Goal: Transaction & Acquisition: Purchase product/service

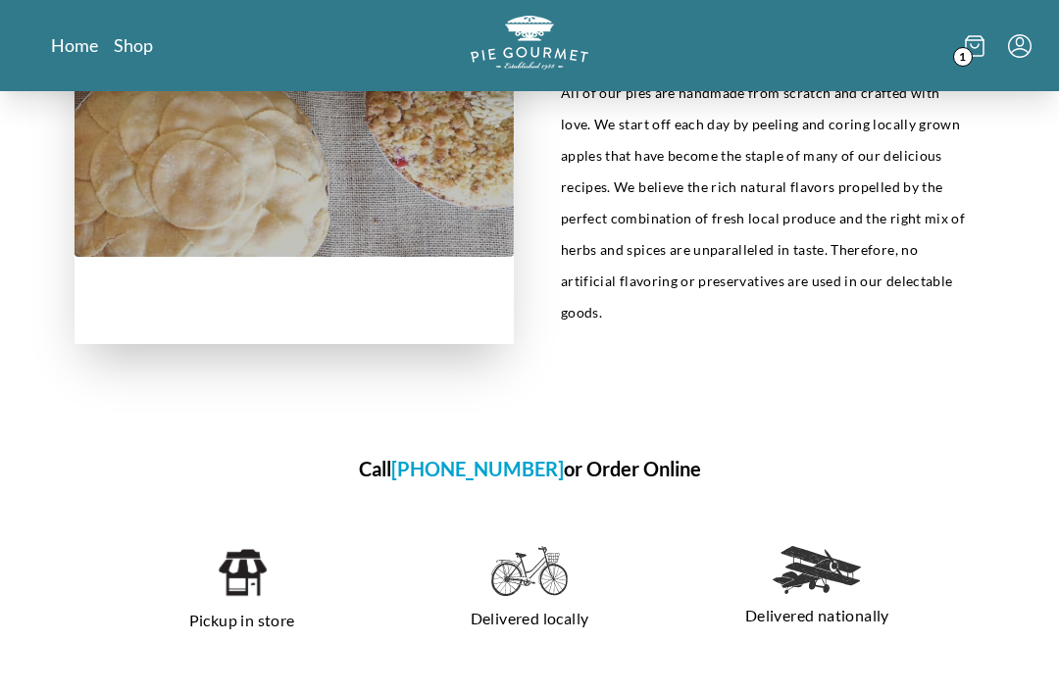
scroll to position [922, 0]
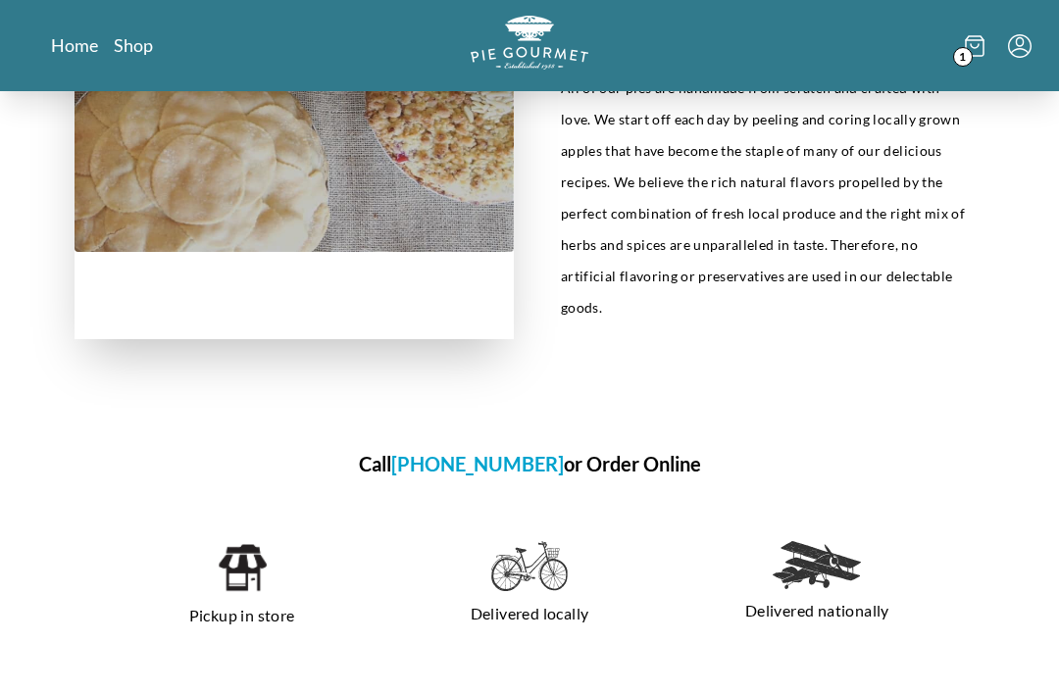
click at [625, 449] on h1 "Call [PHONE_NUMBER] or Order Online" at bounding box center [530, 463] width 910 height 29
click at [609, 449] on h1 "Call [PHONE_NUMBER] or Order Online" at bounding box center [530, 463] width 910 height 29
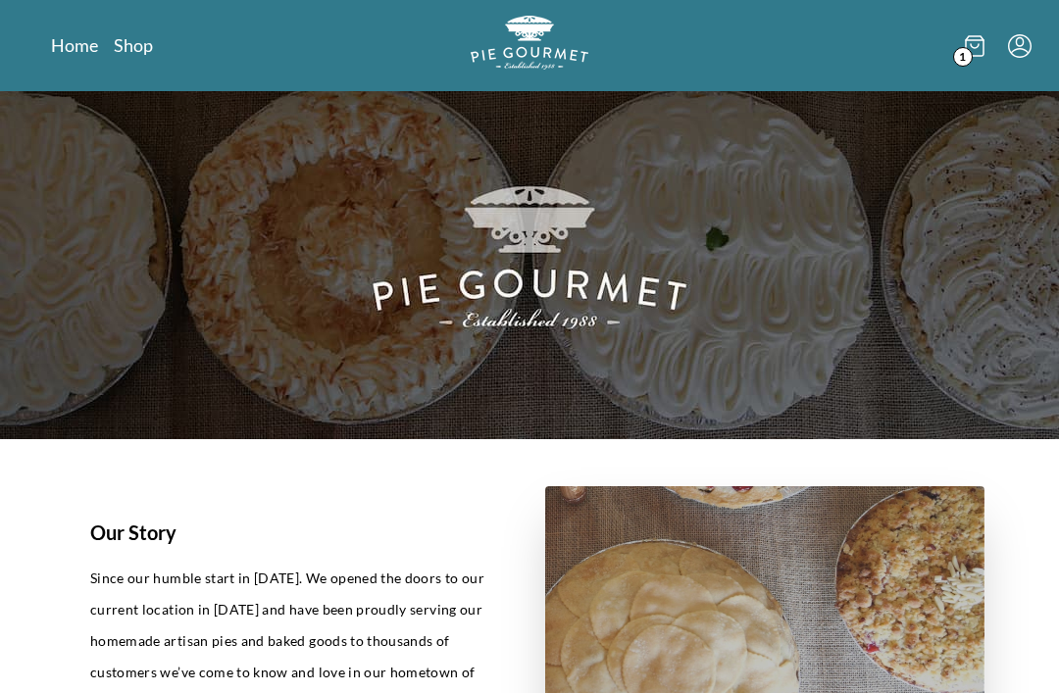
scroll to position [0, 0]
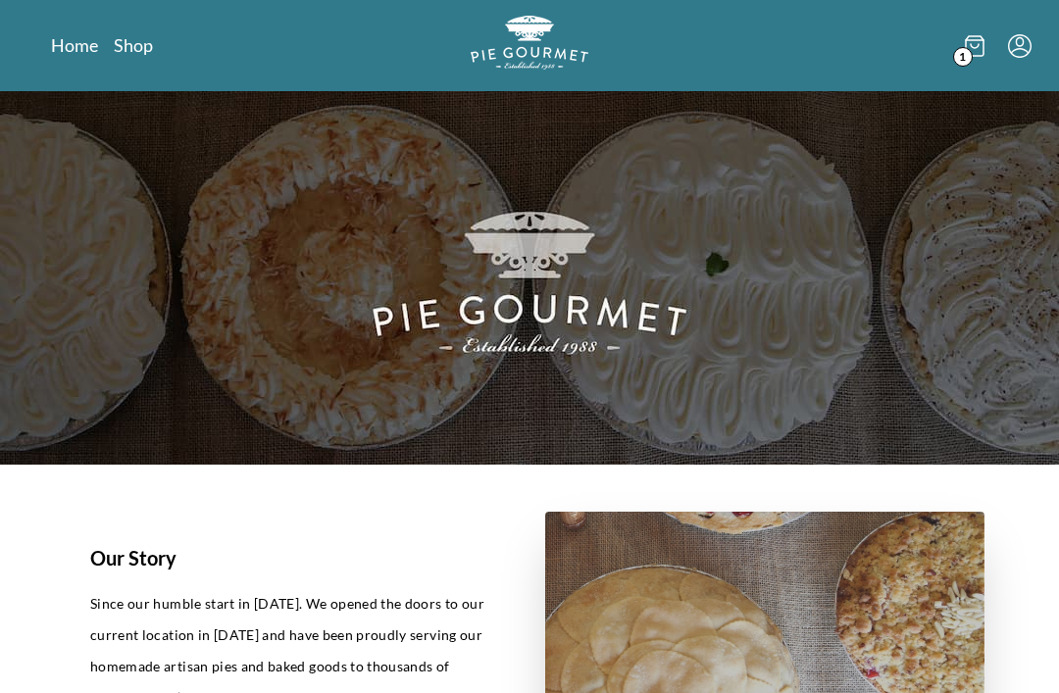
click at [968, 62] on span "1" at bounding box center [963, 57] width 20 height 20
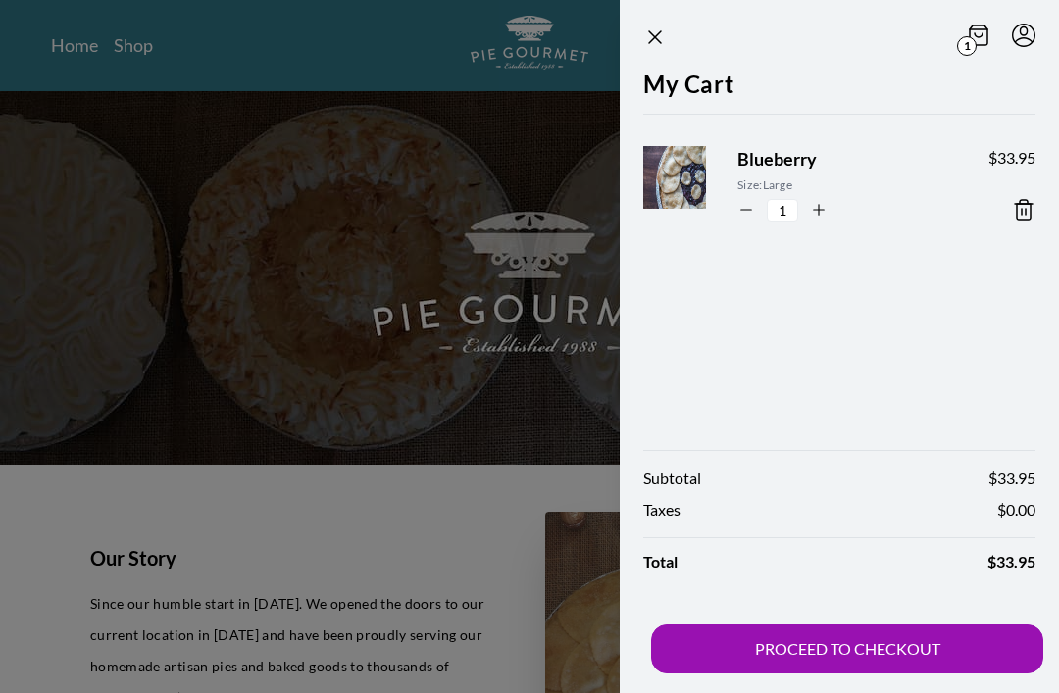
click at [814, 216] on icon "button" at bounding box center [819, 210] width 18 height 18
type input "2"
click at [654, 46] on icon "Close panel" at bounding box center [655, 38] width 24 height 24
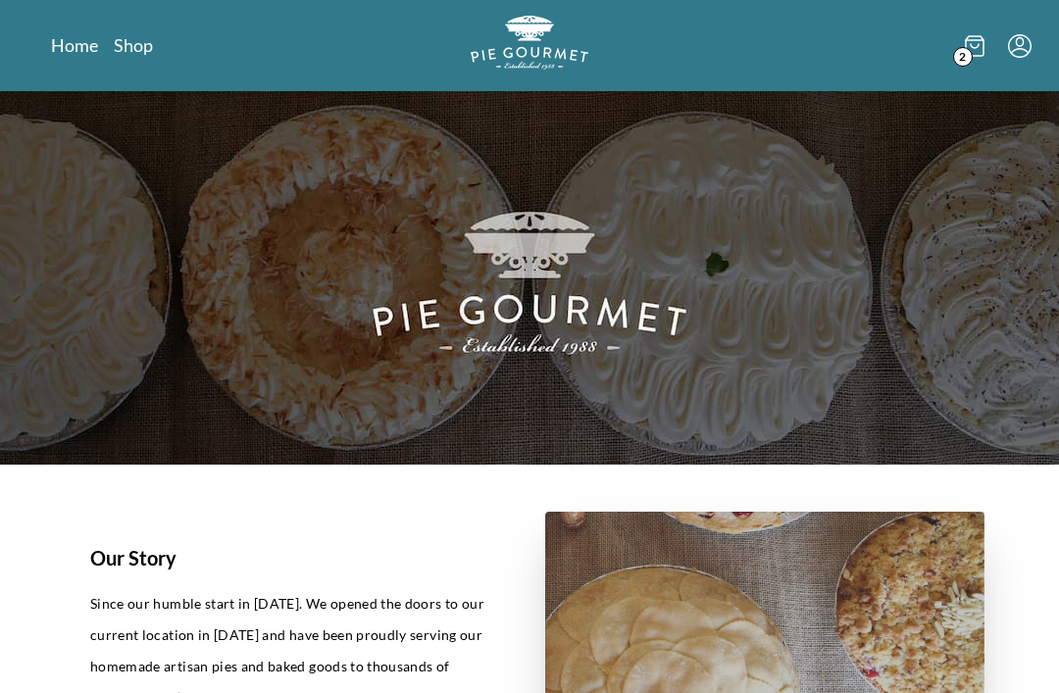
click at [140, 40] on link "Shop" at bounding box center [133, 45] width 39 height 24
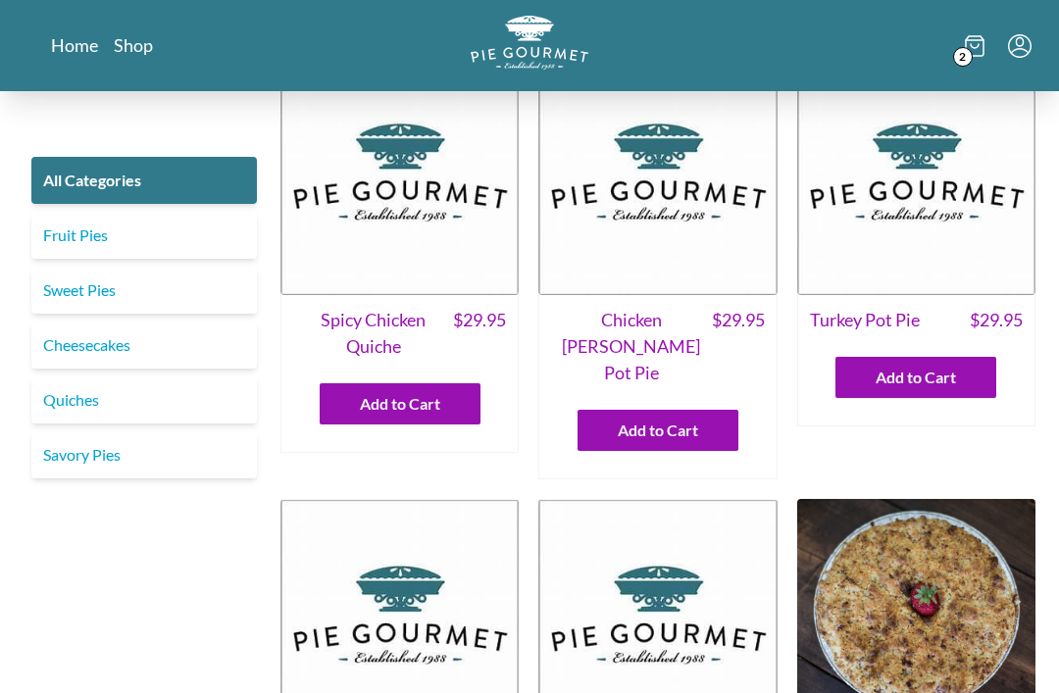
scroll to position [46, 0]
click at [95, 295] on link "Sweet Pies" at bounding box center [144, 290] width 226 height 47
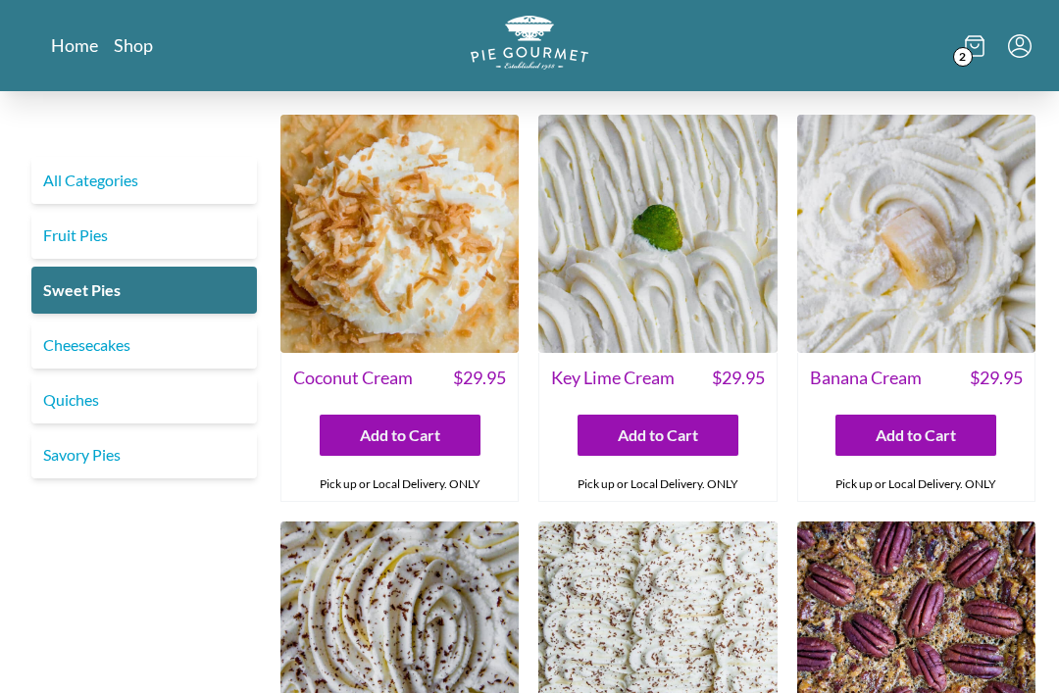
click at [105, 239] on link "Fruit Pies" at bounding box center [144, 235] width 226 height 47
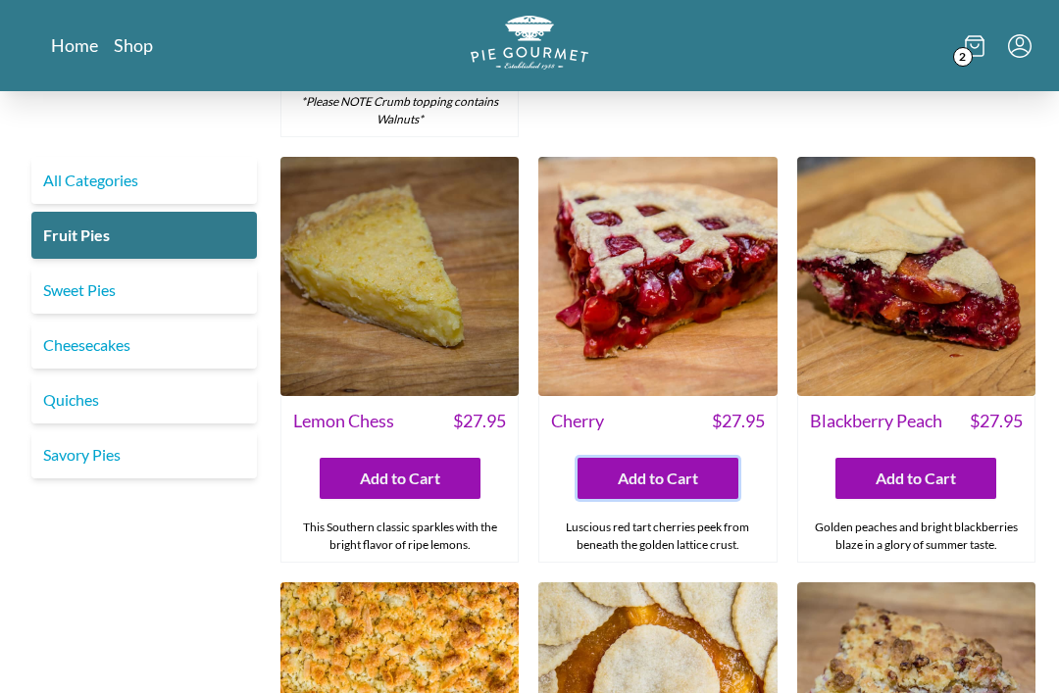
scroll to position [453, 0]
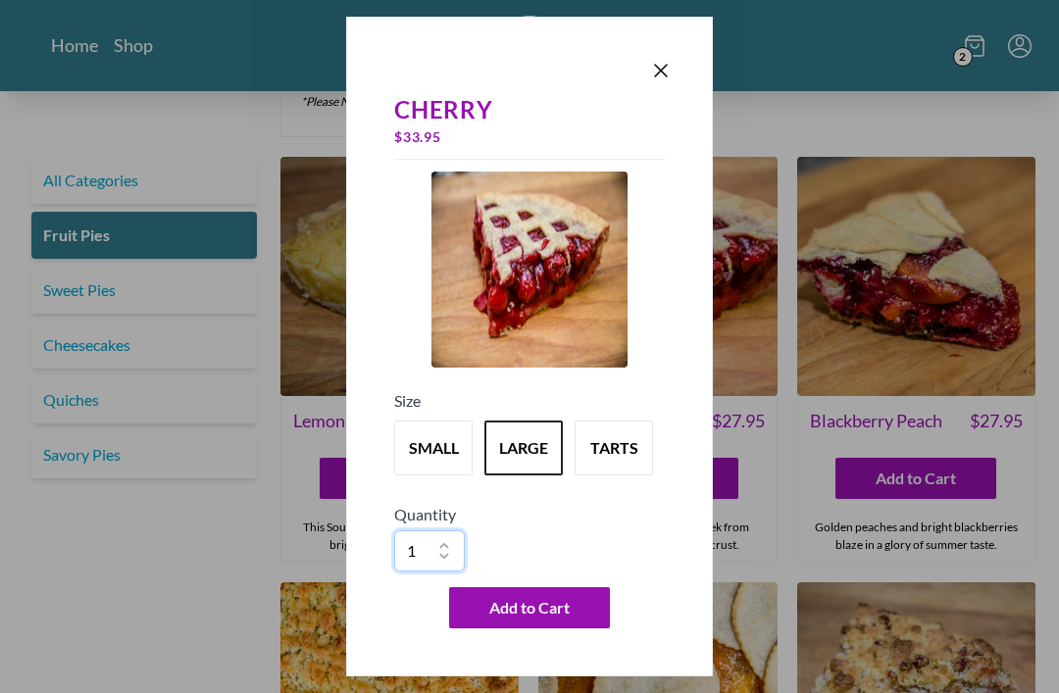
click at [449, 572] on select "1 2 3 4 5 6 7 8 9 10" at bounding box center [429, 551] width 71 height 41
select select "2"
click at [550, 629] on button "Add to Cart" at bounding box center [529, 608] width 161 height 41
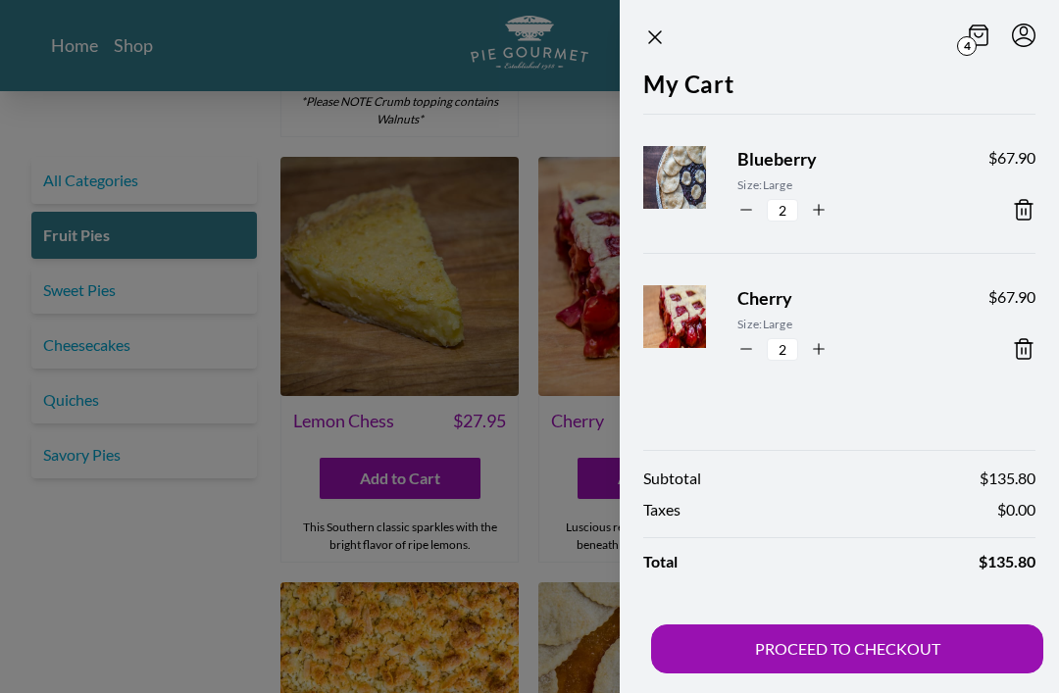
click at [656, 34] on icon "Close panel" at bounding box center [655, 38] width 24 height 24
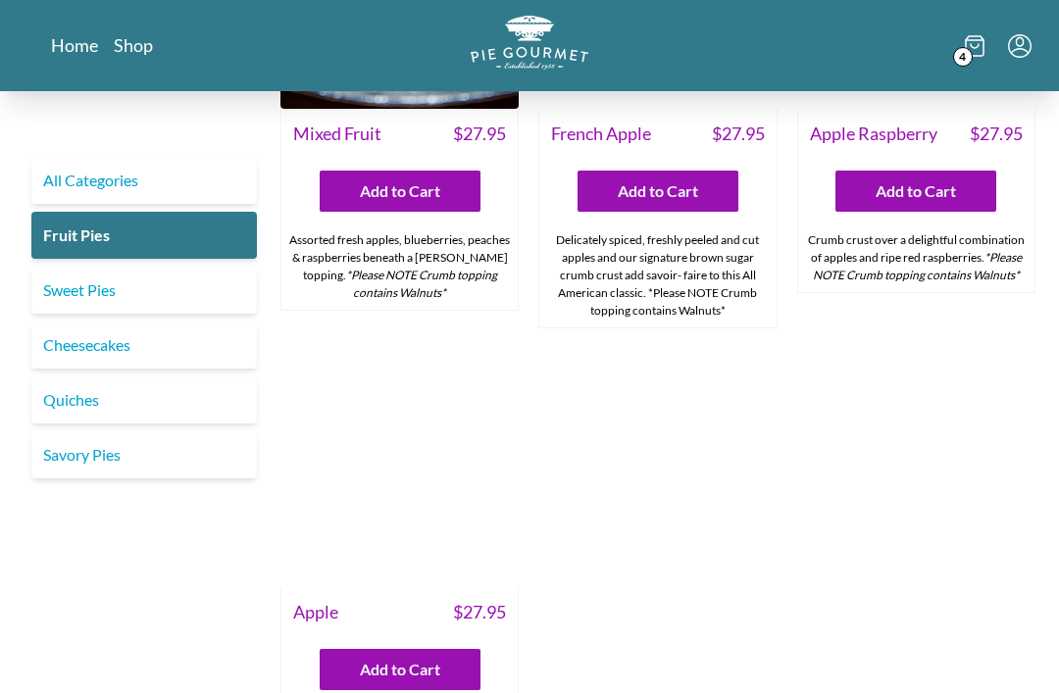
scroll to position [1678, 0]
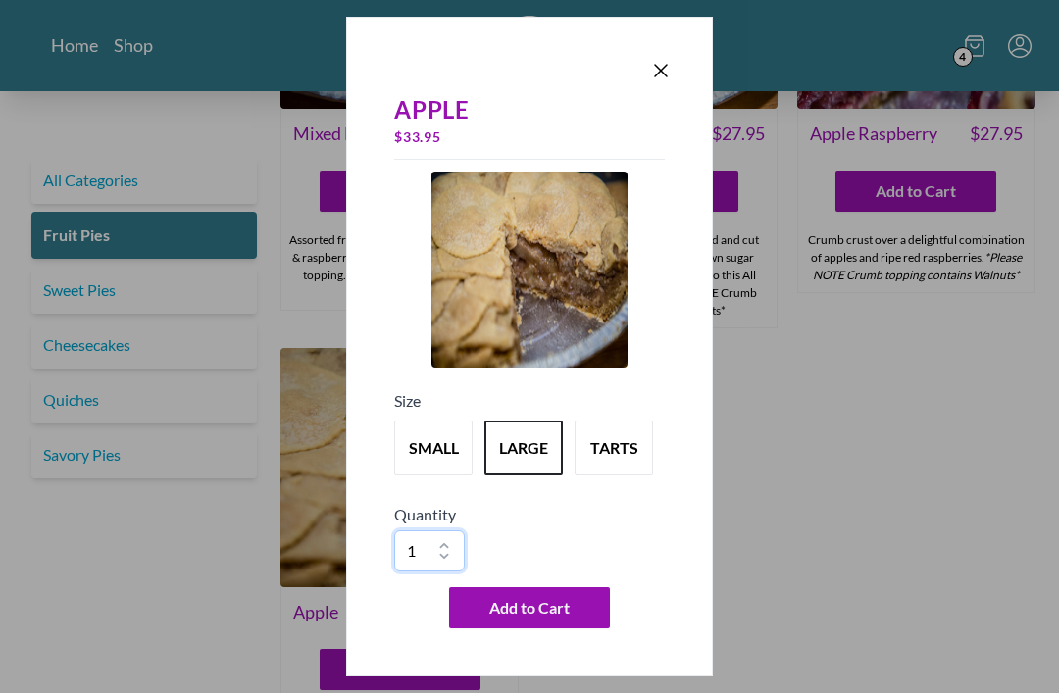
click at [448, 572] on select "1 2 3 4 5 6 7 8 9 10" at bounding box center [429, 551] width 71 height 41
select select "2"
click at [546, 620] on span "Add to Cart" at bounding box center [529, 608] width 80 height 24
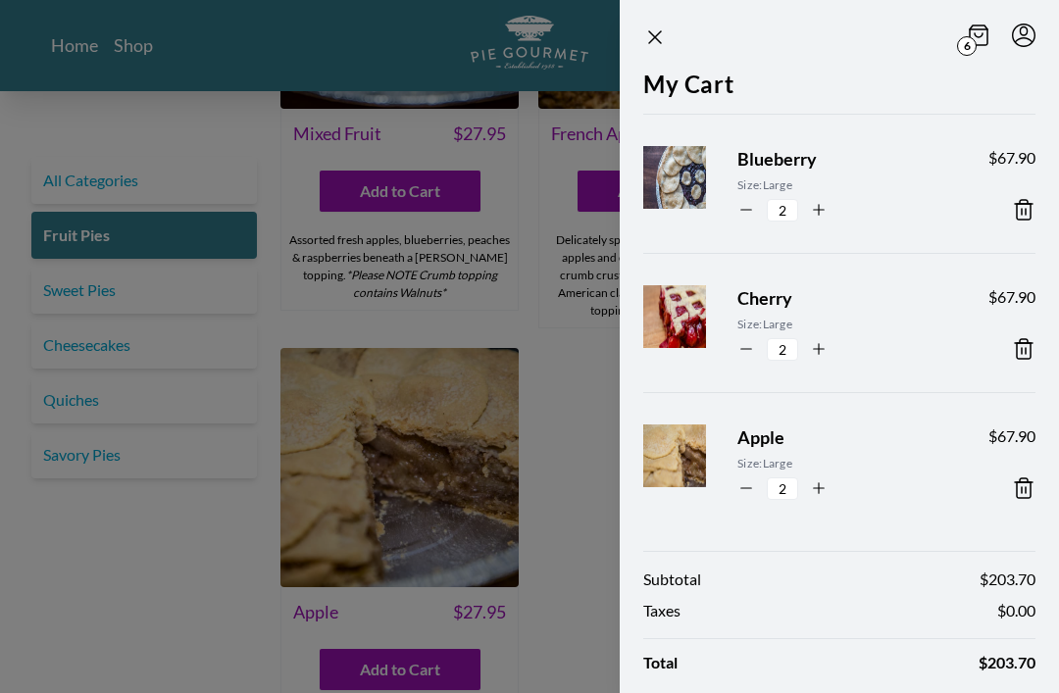
scroll to position [1741, 0]
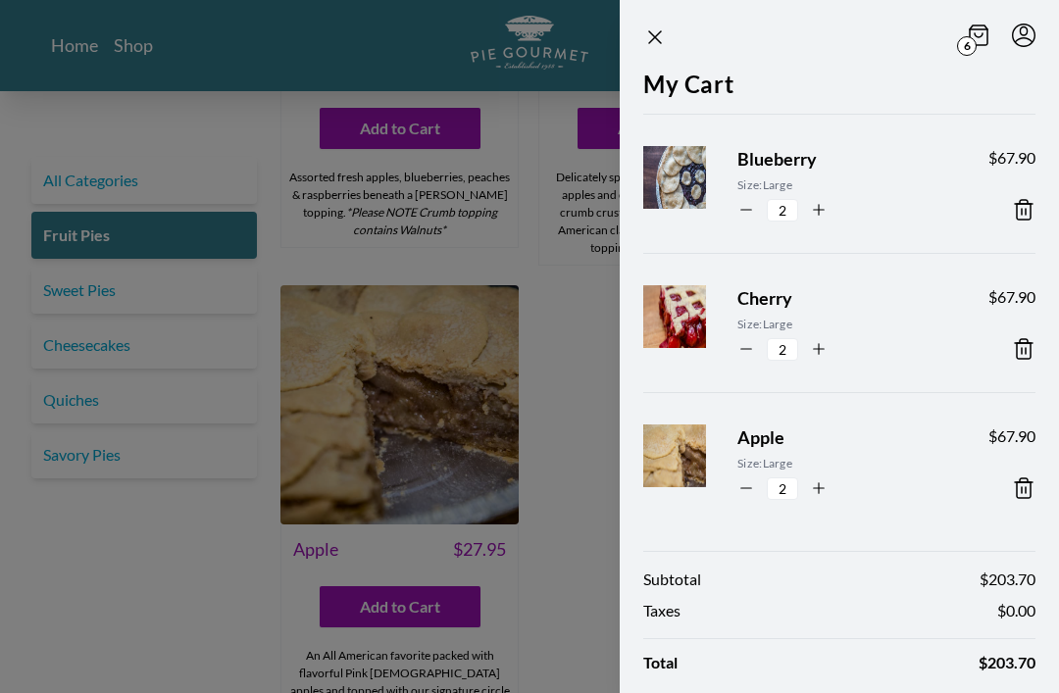
click at [146, 508] on div at bounding box center [529, 346] width 1059 height 693
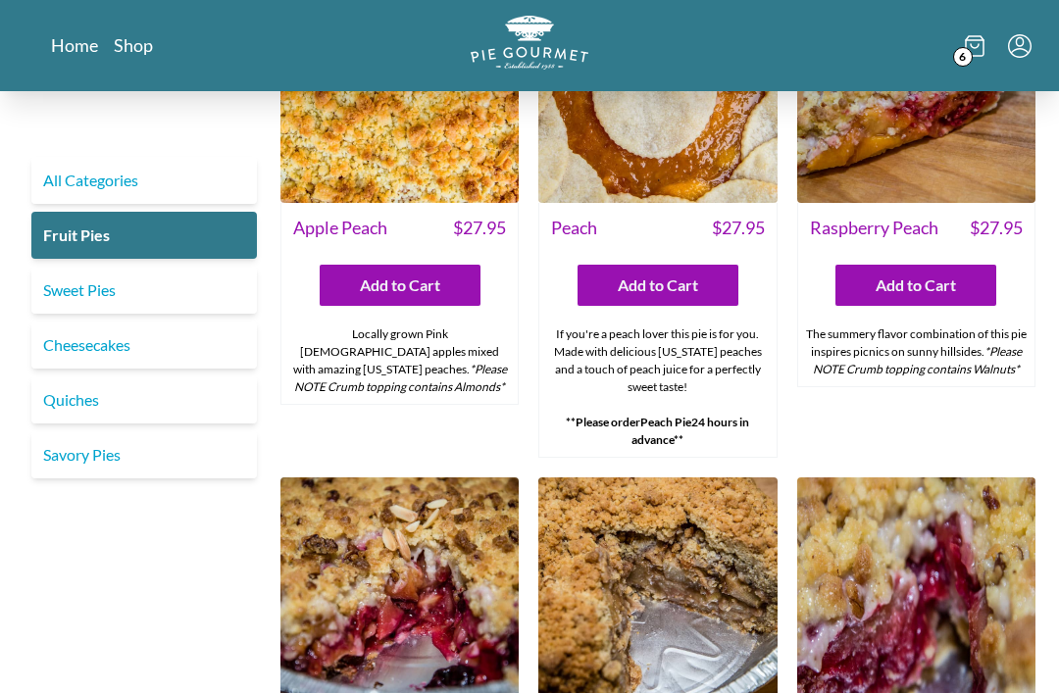
scroll to position [1072, 0]
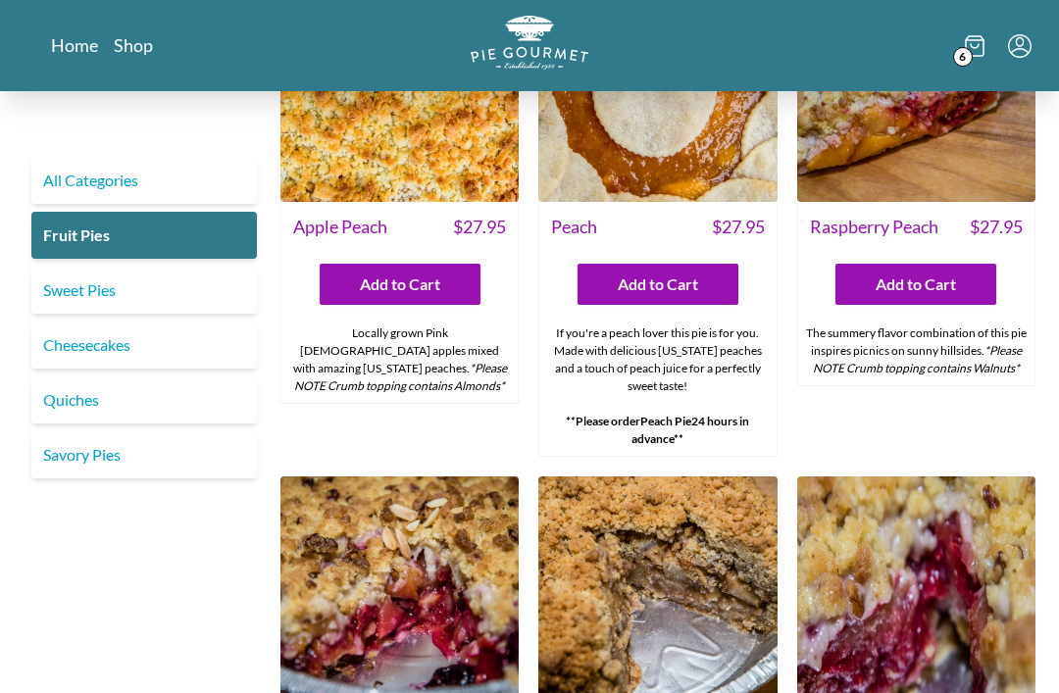
click at [965, 43] on icon at bounding box center [975, 46] width 20 height 22
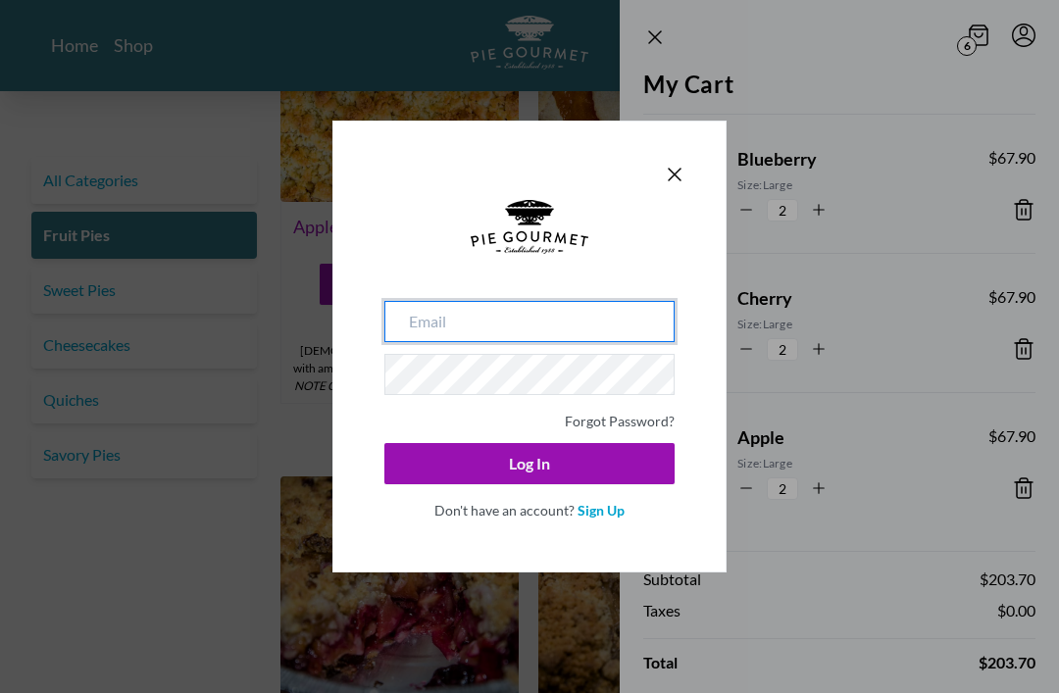
click at [493, 342] on input "email" at bounding box center [529, 321] width 290 height 41
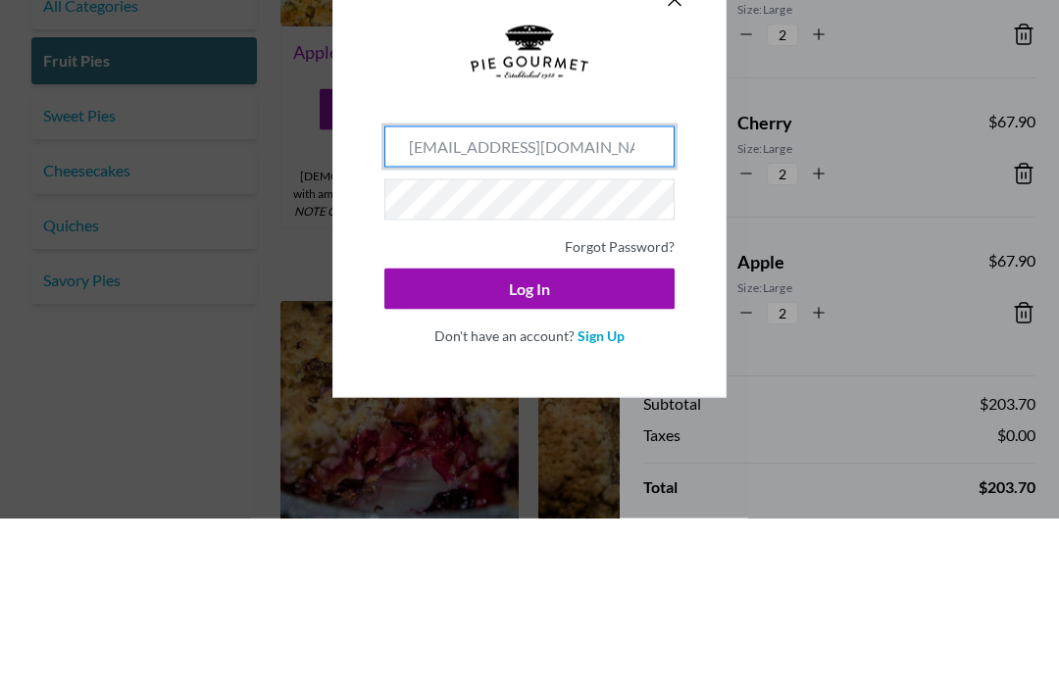
type input "[EMAIL_ADDRESS][DOMAIN_NAME]"
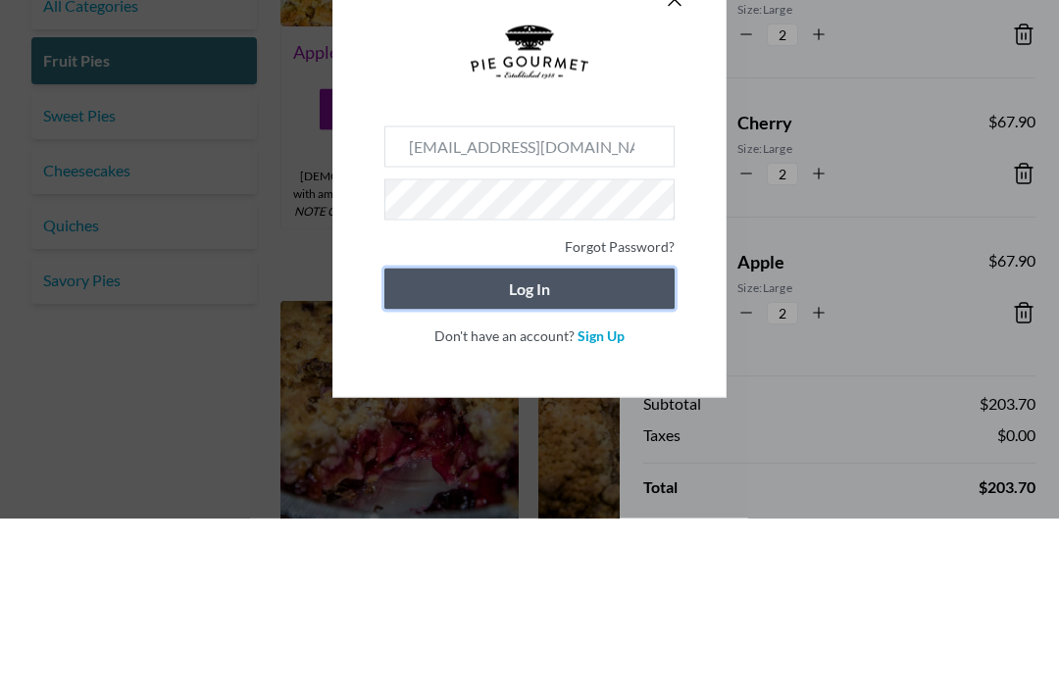
click at [581, 301] on div at bounding box center [529, 250] width 290 height 101
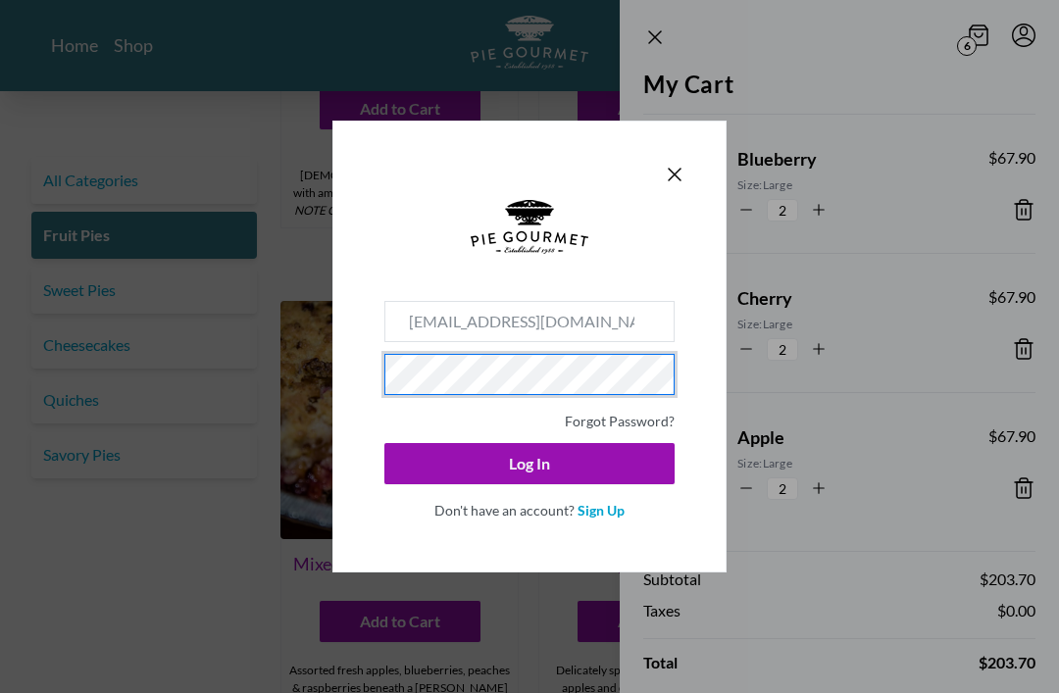
scroll to position [1247, 0]
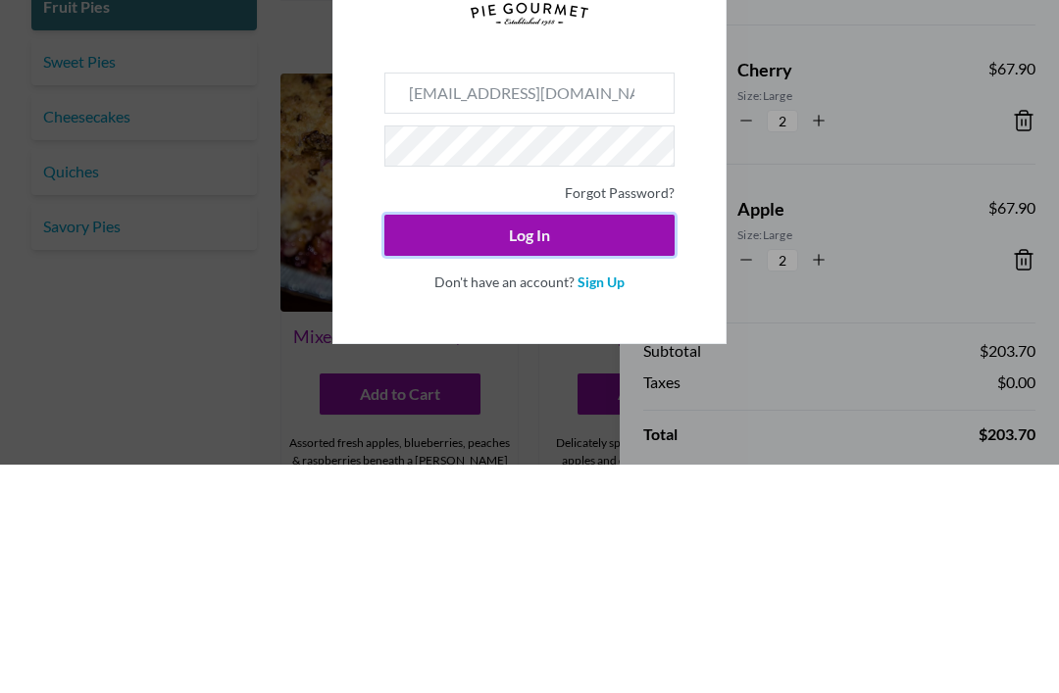
click at [543, 254] on use at bounding box center [530, 227] width 118 height 54
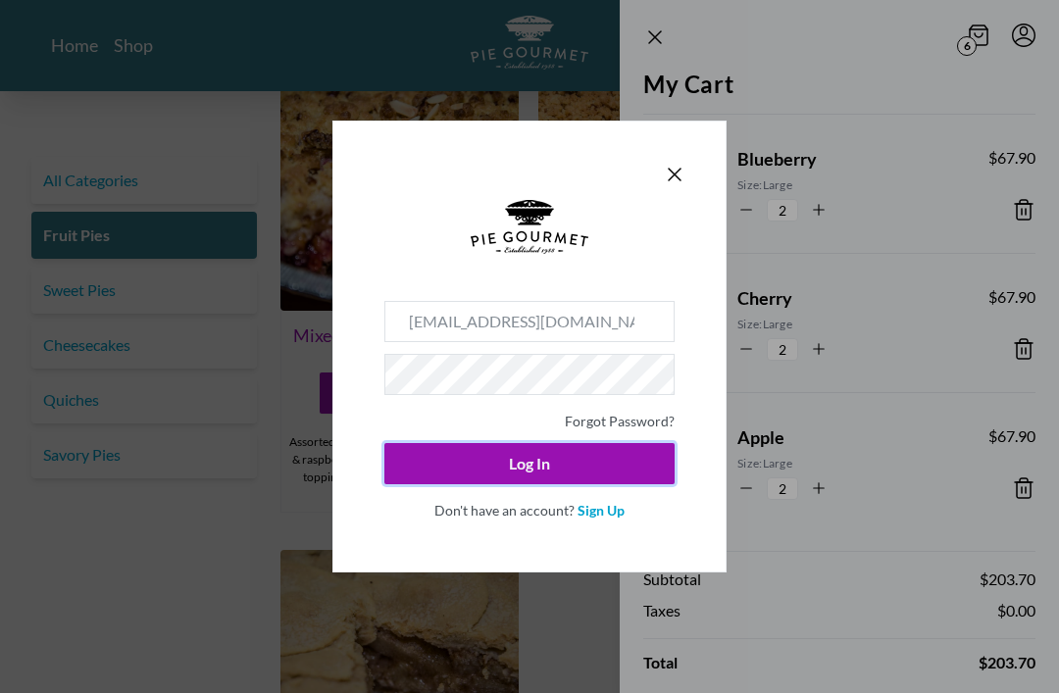
click at [564, 485] on button "Log In" at bounding box center [529, 463] width 290 height 41
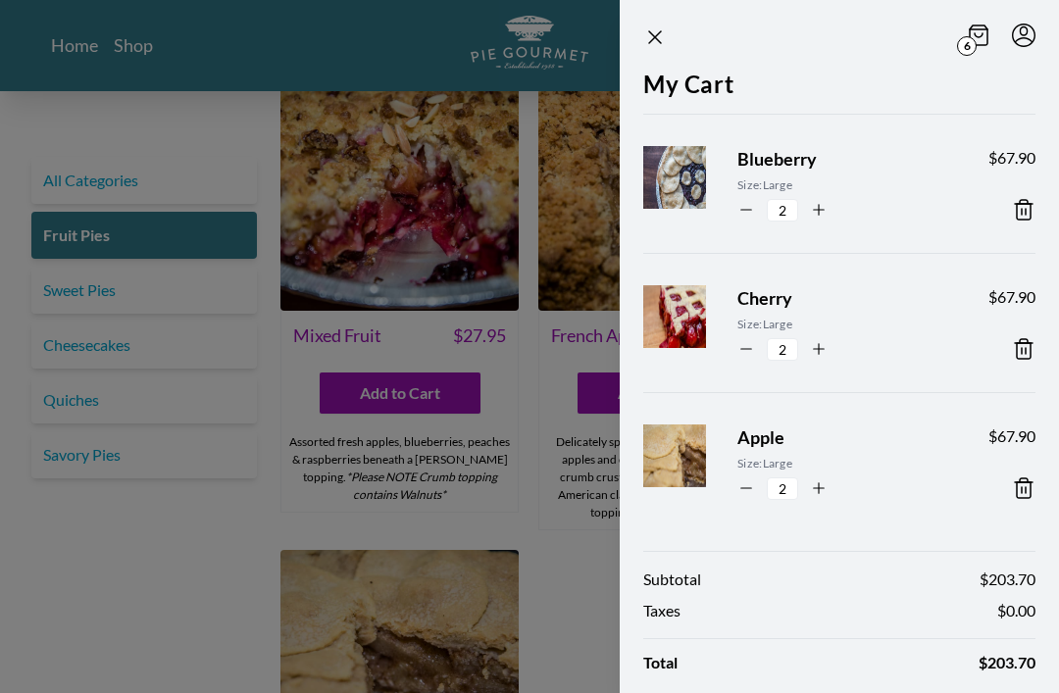
scroll to position [25, 0]
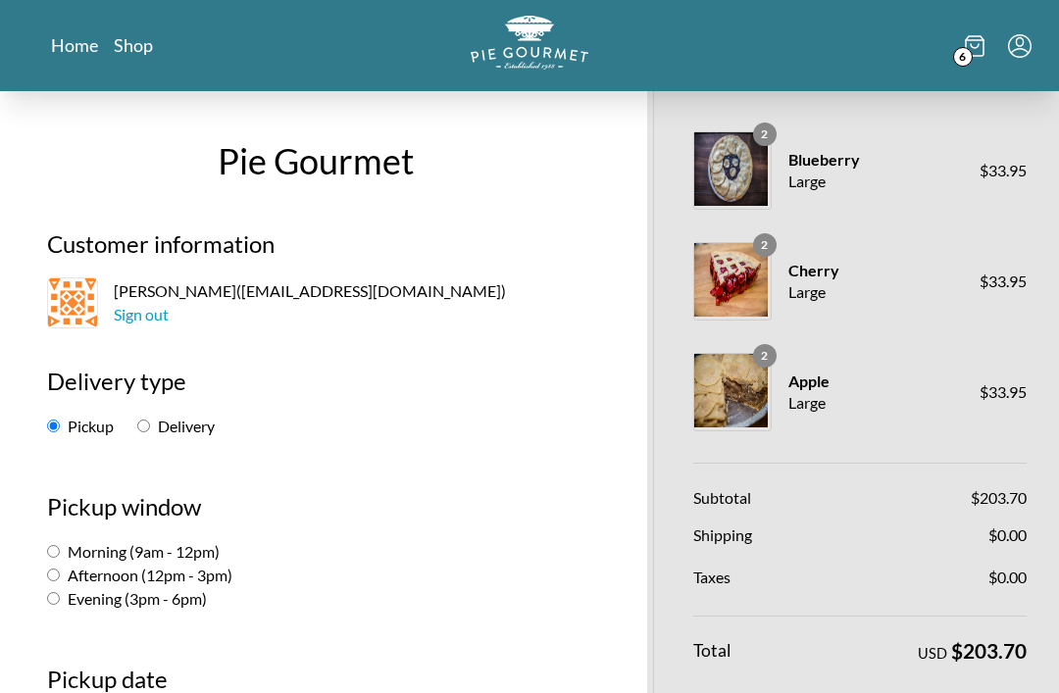
click at [60, 550] on input "Morning (9am - 12pm)" at bounding box center [53, 551] width 13 height 13
radio input "true"
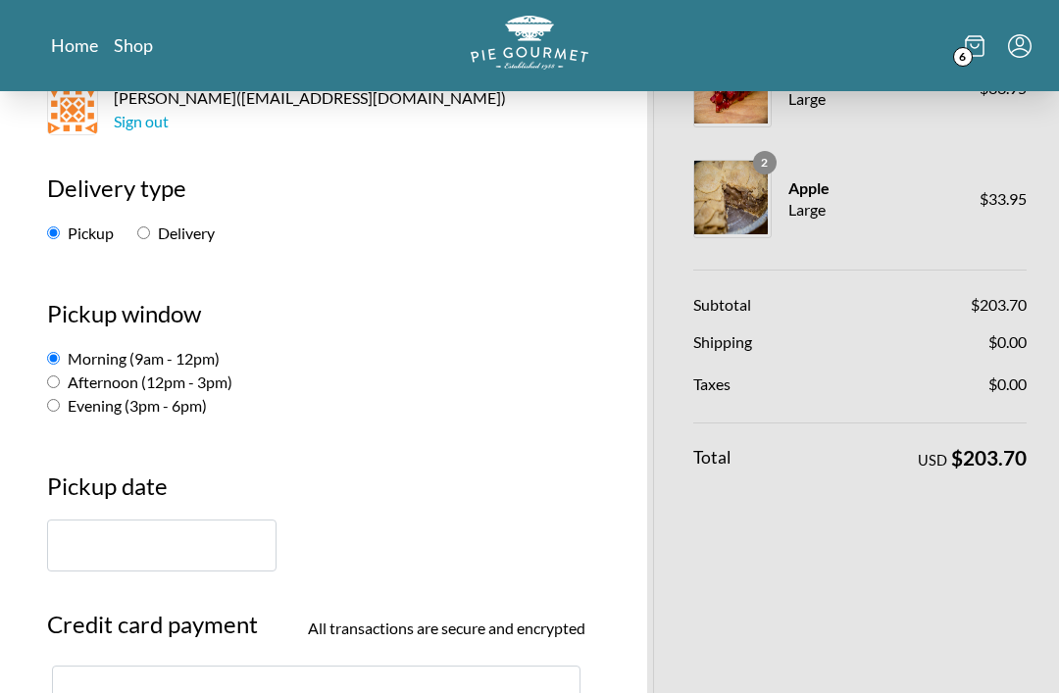
scroll to position [191, 0]
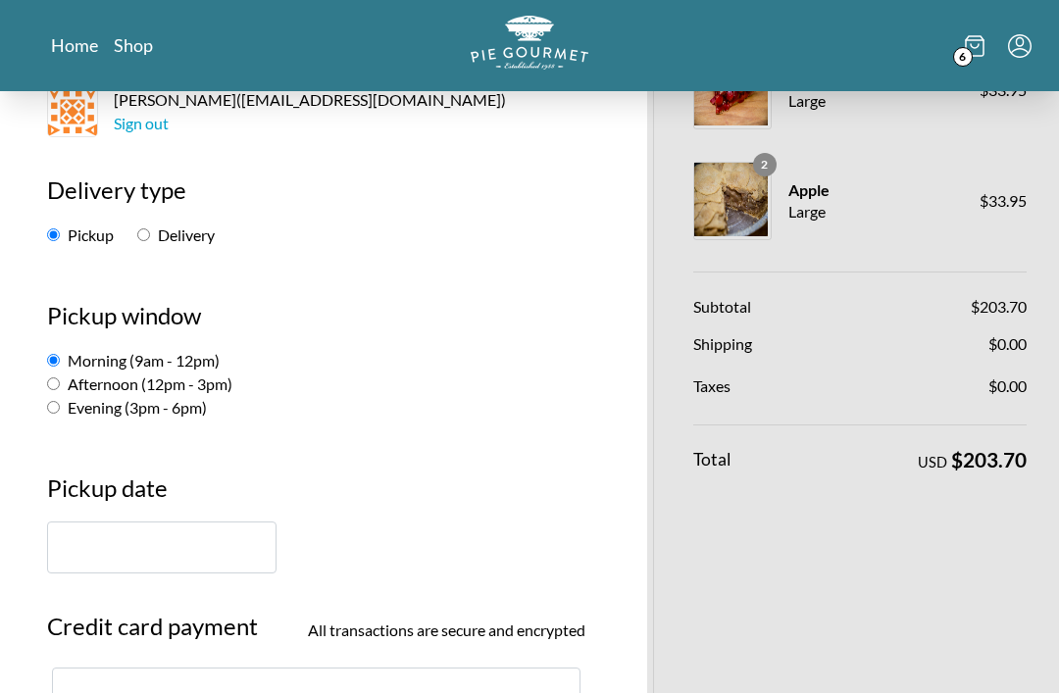
click at [140, 552] on input "text" at bounding box center [162, 548] width 230 height 52
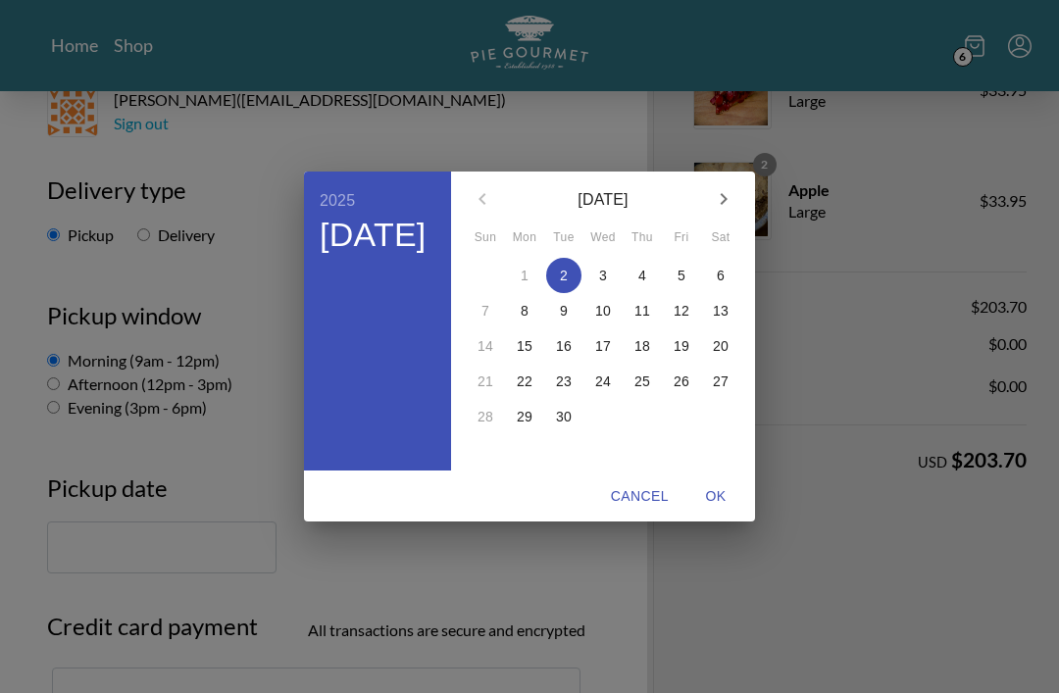
click at [718, 285] on p "6" at bounding box center [721, 276] width 8 height 20
click at [716, 509] on span "OK" at bounding box center [715, 497] width 47 height 25
type input "[DATE]"
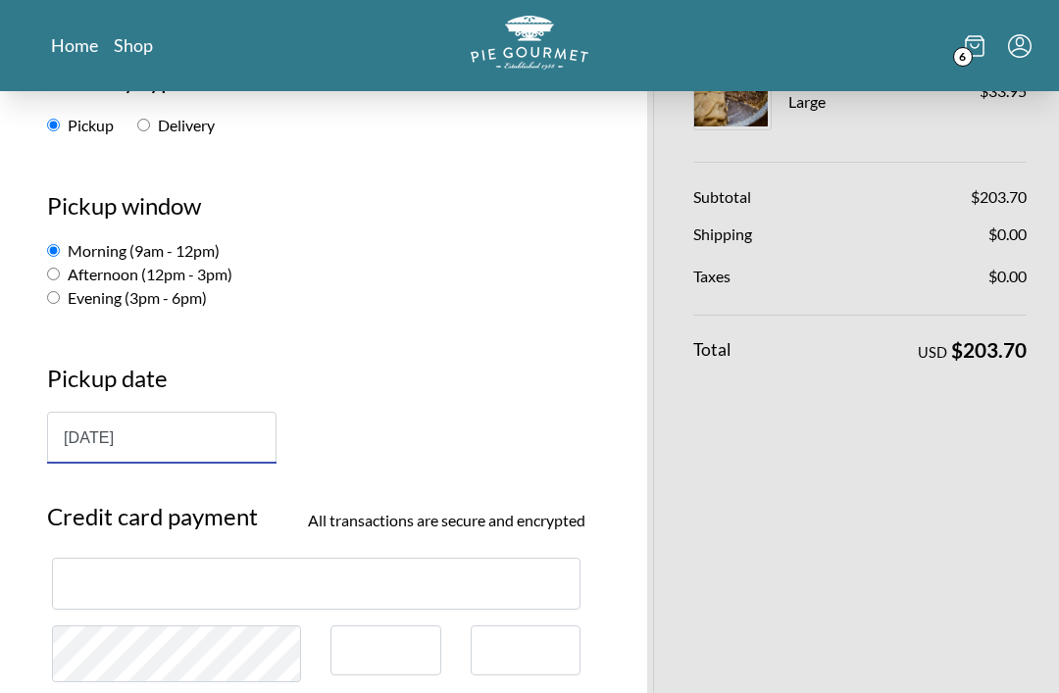
scroll to position [312, 0]
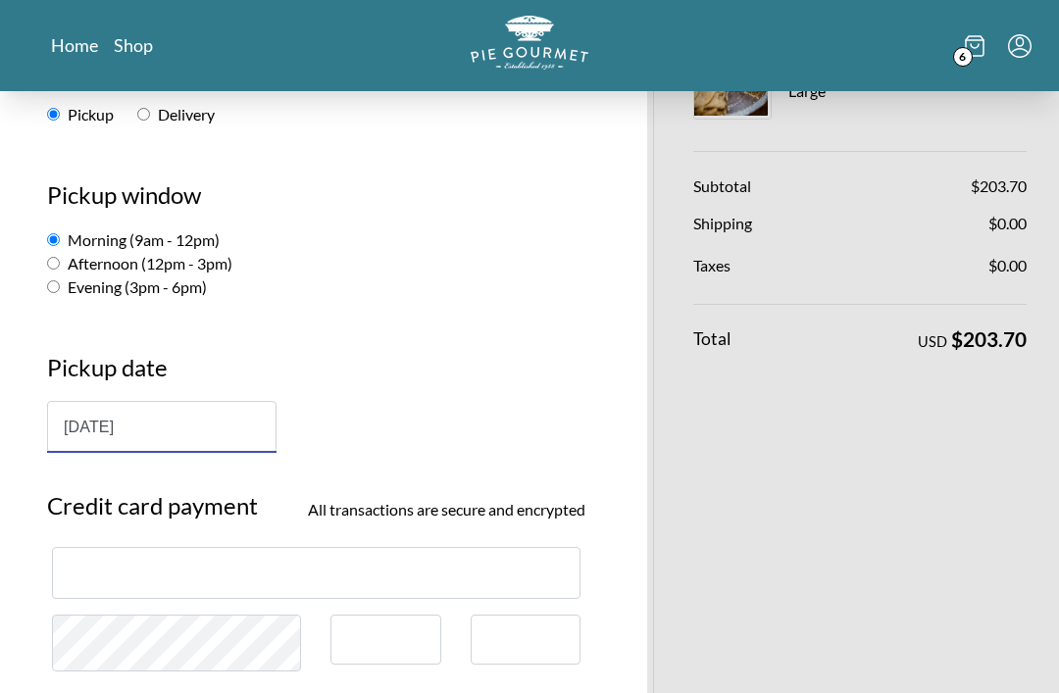
click at [174, 560] on div at bounding box center [316, 573] width 529 height 52
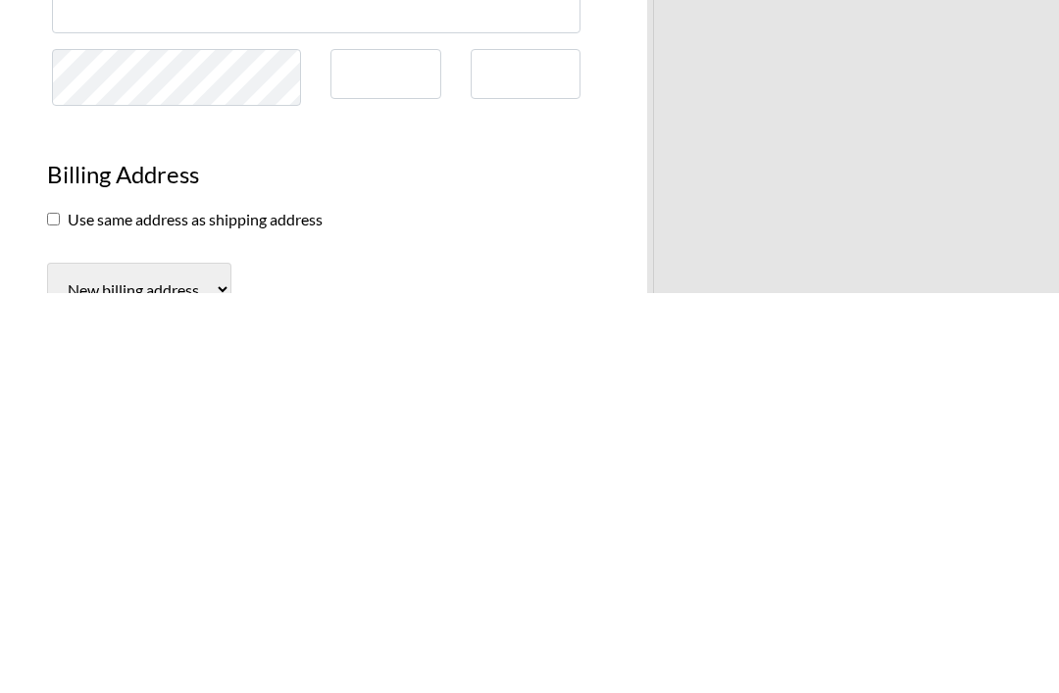
scroll to position [479, 0]
click at [53, 612] on input "checkbox" at bounding box center [53, 618] width 13 height 13
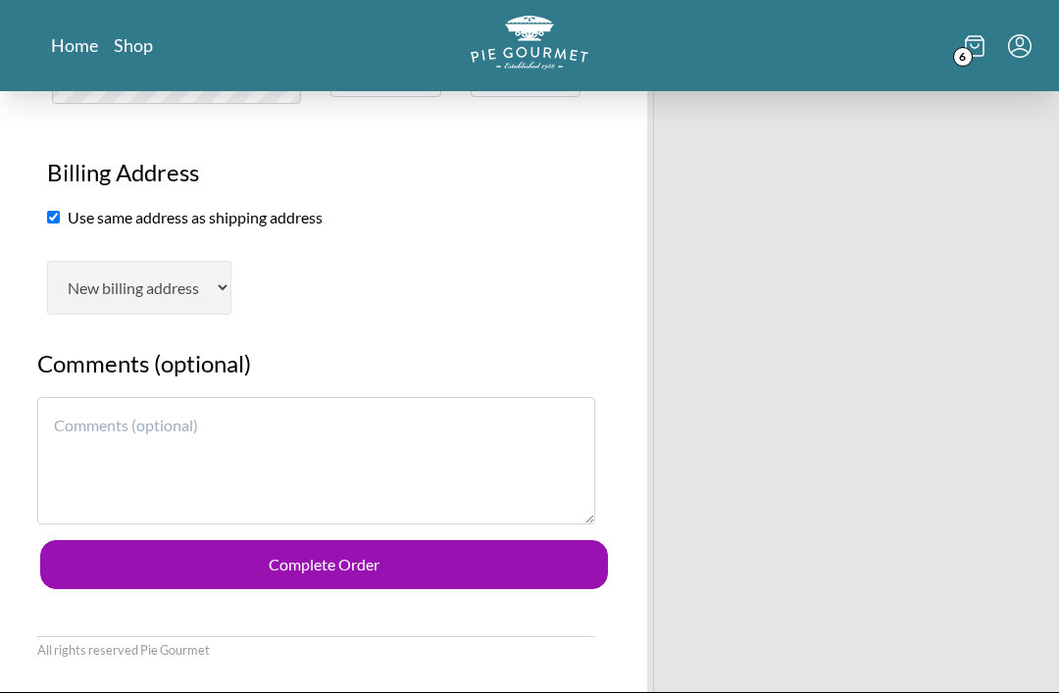
click at [46, 227] on section "Billing Address Use same address as shipping address New billing address" at bounding box center [316, 224] width 568 height 179
click at [55, 223] on input "checkbox" at bounding box center [53, 217] width 13 height 13
checkbox input "false"
select select "AL"
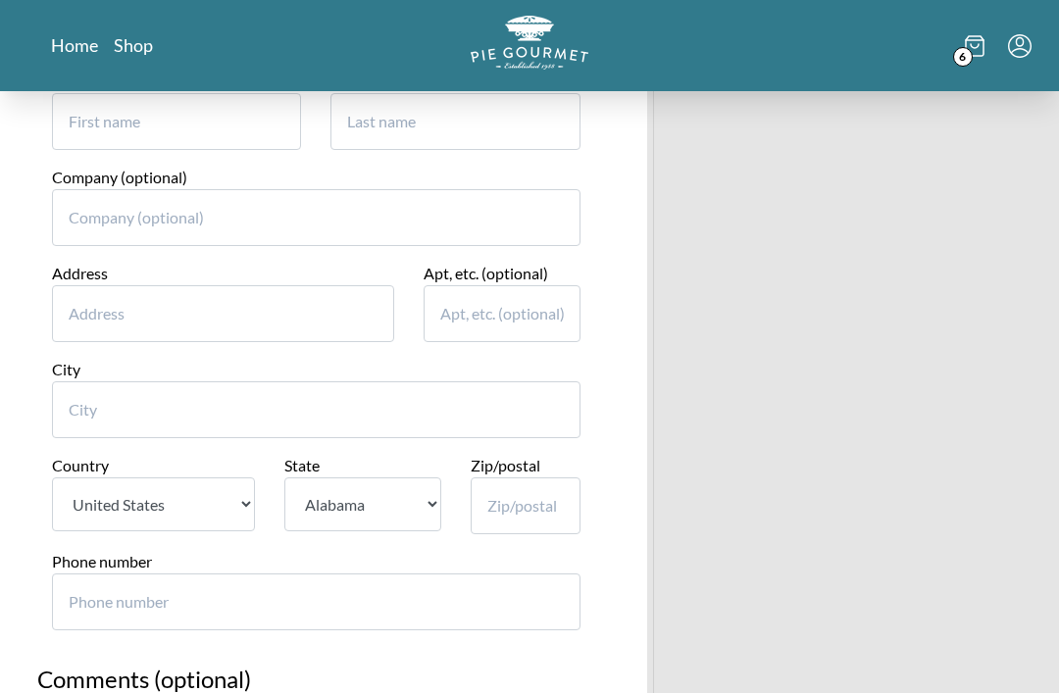
scroll to position [1167, 0]
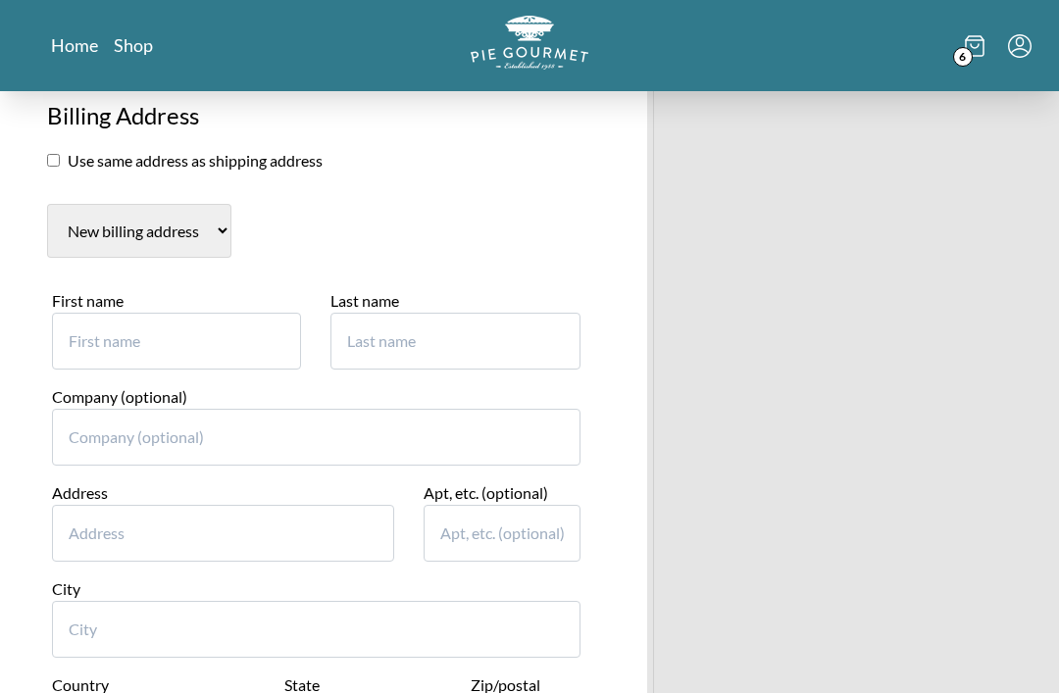
click at [170, 316] on input "First name" at bounding box center [176, 341] width 249 height 57
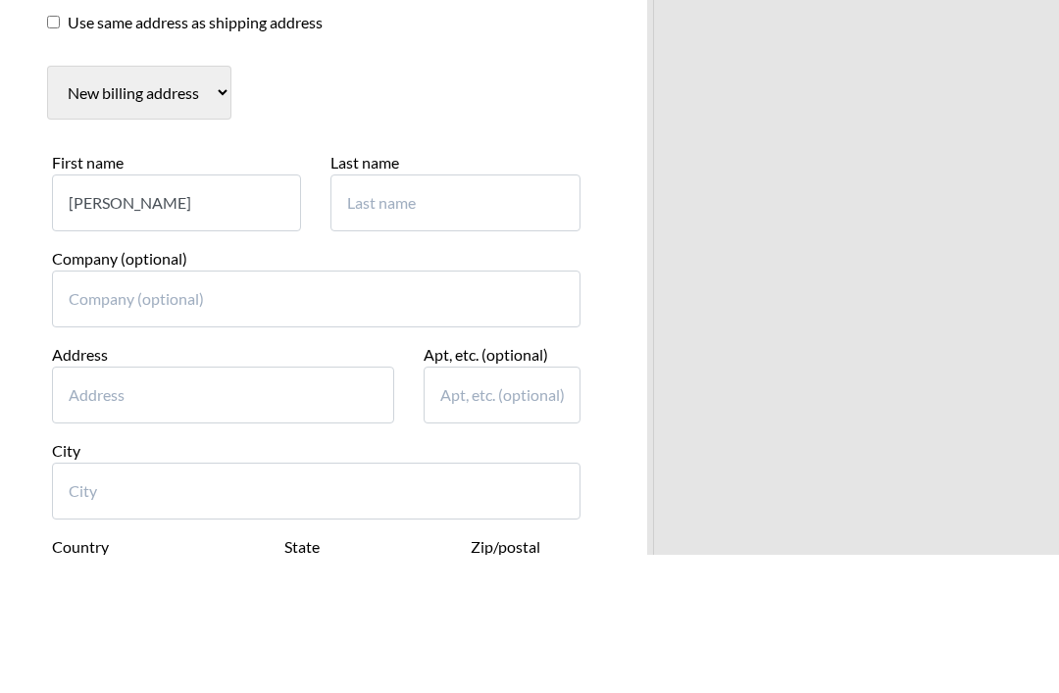
type input "[PERSON_NAME]"
click at [417, 314] on input "Last name" at bounding box center [455, 342] width 249 height 57
type input "Twellmann"
click at [165, 410] on input "Company (optional)" at bounding box center [316, 438] width 529 height 57
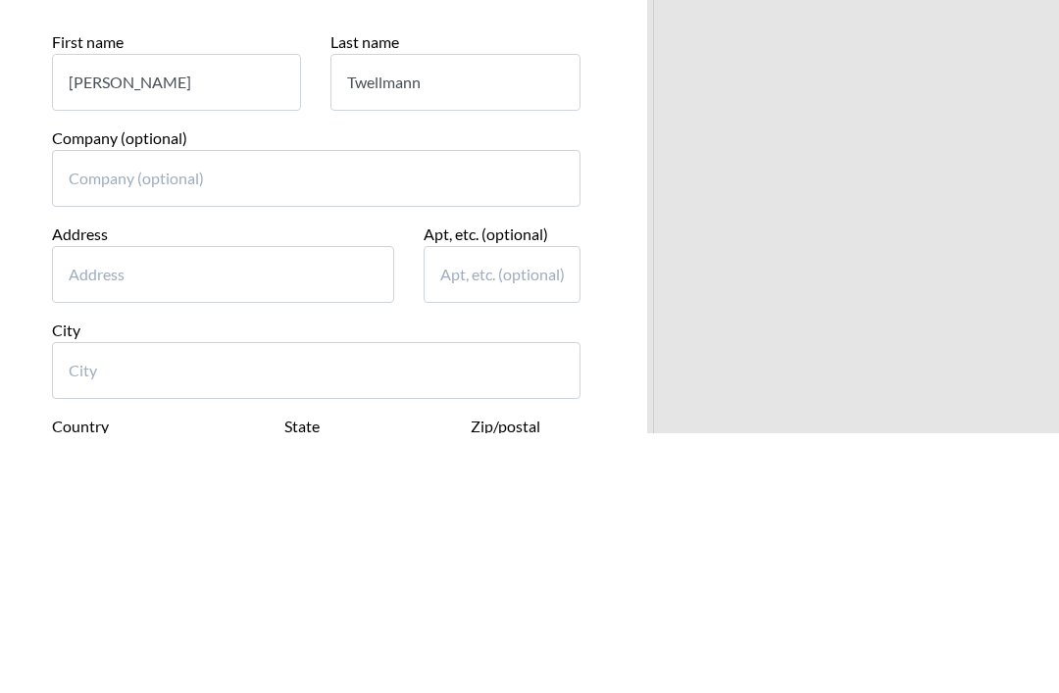
click at [185, 506] on input "Address" at bounding box center [223, 534] width 342 height 57
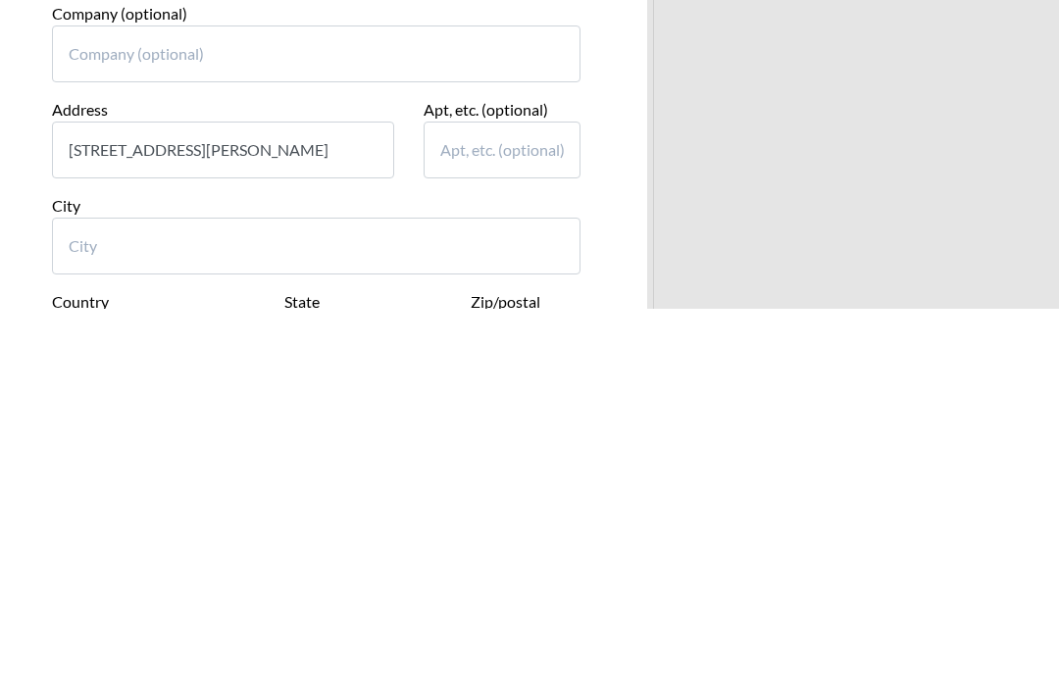
type input "[STREET_ADDRESS][PERSON_NAME]"
click at [242, 602] on input "City" at bounding box center [316, 630] width 529 height 57
type input "[GEOGRAPHIC_DATA]"
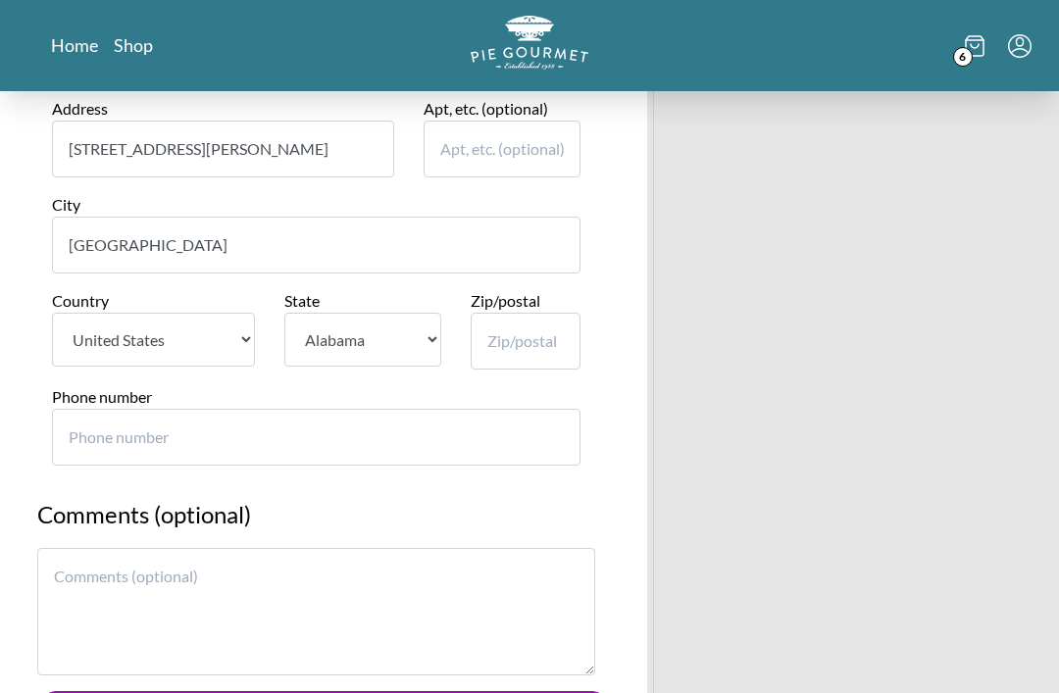
click at [431, 313] on select "State [US_STATE] [US_STATE] [US_STATE] [US_STATE] [US_STATE] [US_STATE] [US_STA…" at bounding box center [362, 340] width 157 height 54
select select "VA"
click at [509, 317] on input "Zip/postal" at bounding box center [526, 341] width 110 height 57
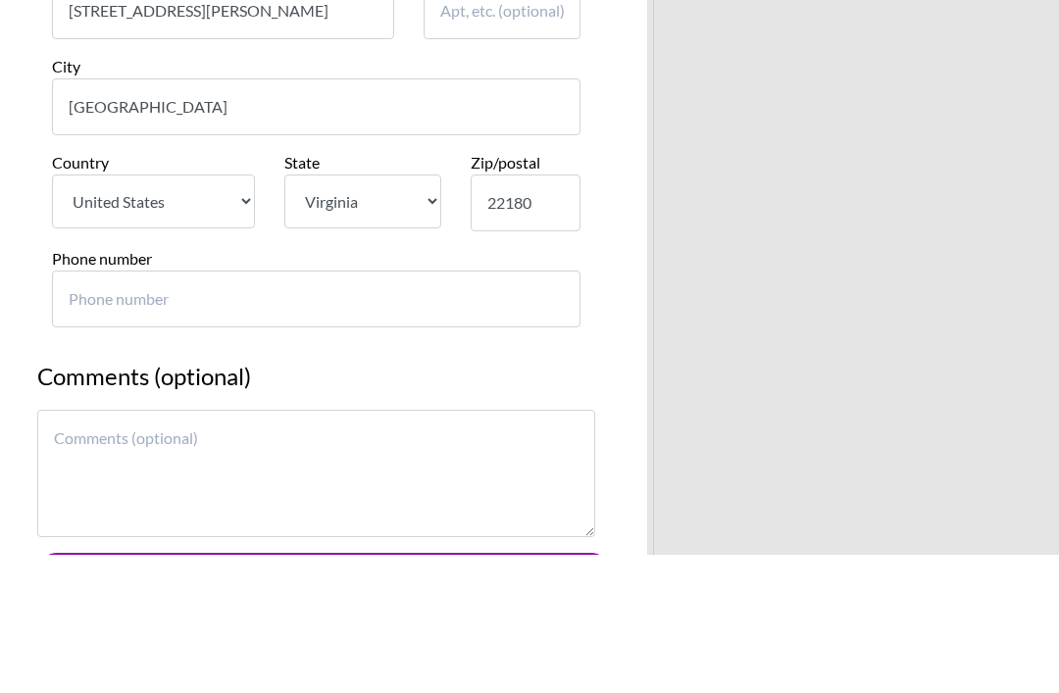
type input "22180"
click at [163, 410] on input "Phone number" at bounding box center [316, 438] width 529 height 57
type input "703"
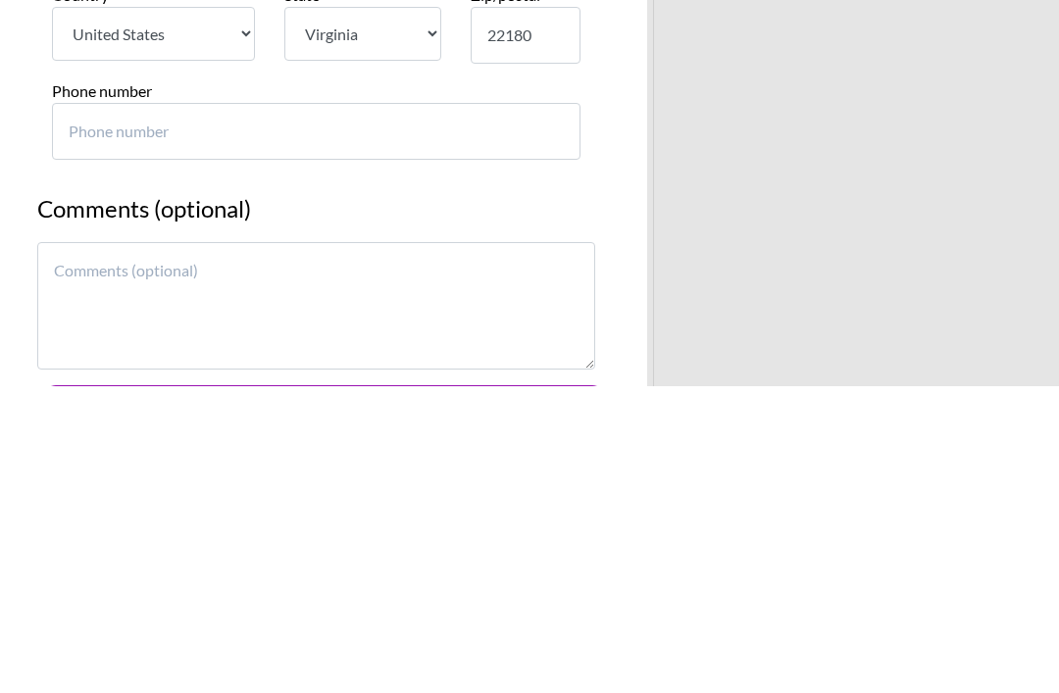
click at [155, 549] on textarea at bounding box center [316, 613] width 558 height 128
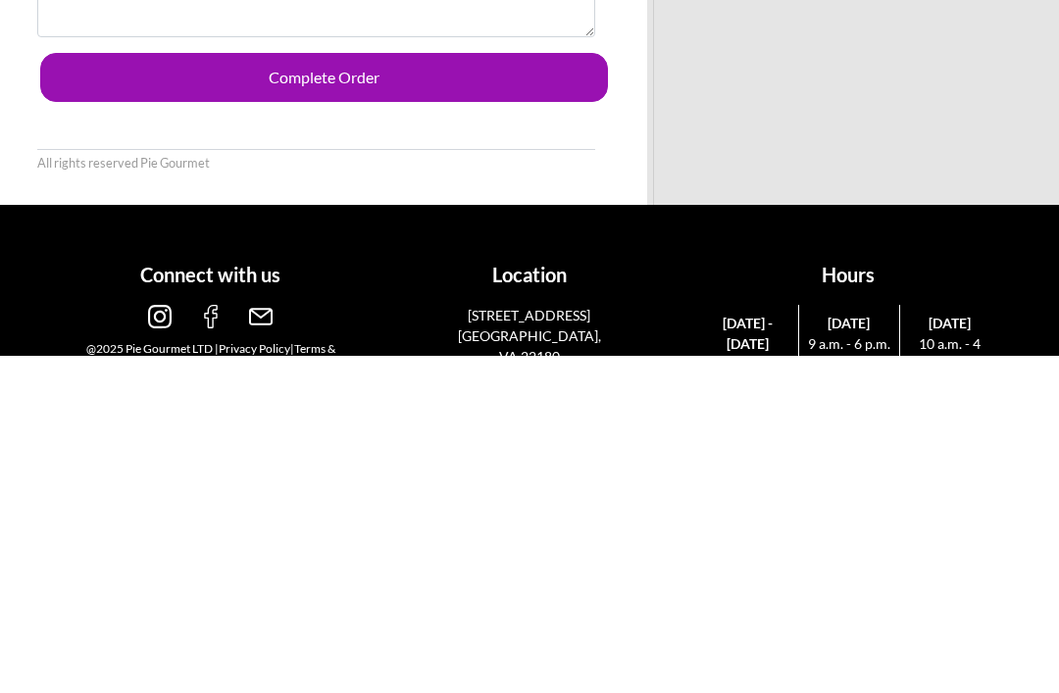
scroll to position [1663, 0]
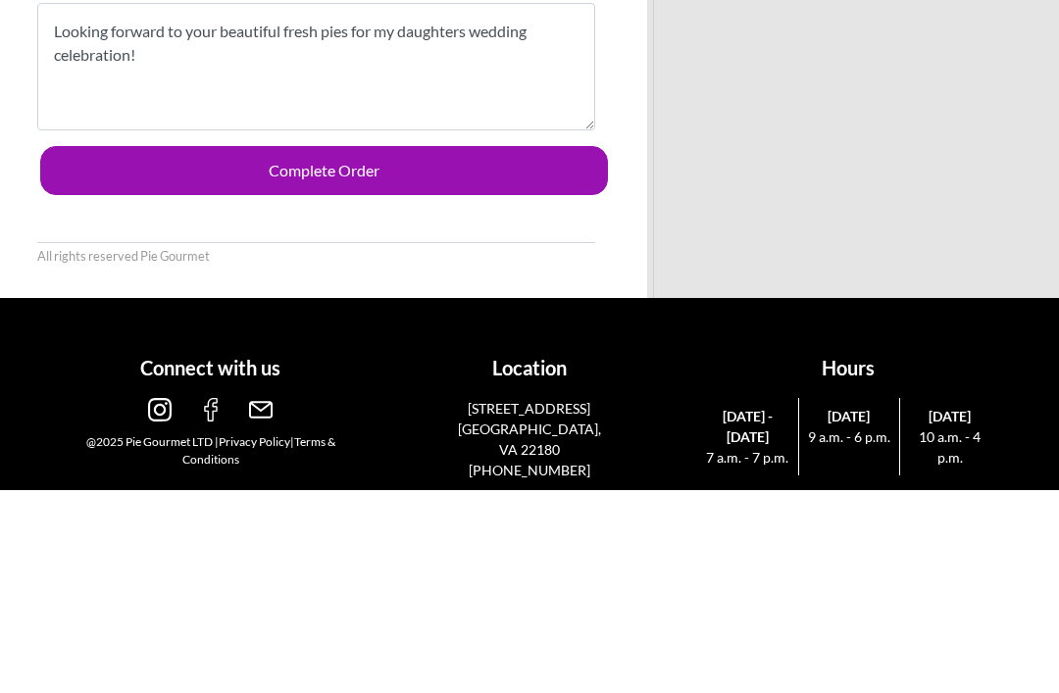
type textarea "Looking forward to your beautiful fresh pies for my daughters wedding celebrati…"
click at [377, 350] on button "Complete Order" at bounding box center [324, 374] width 568 height 49
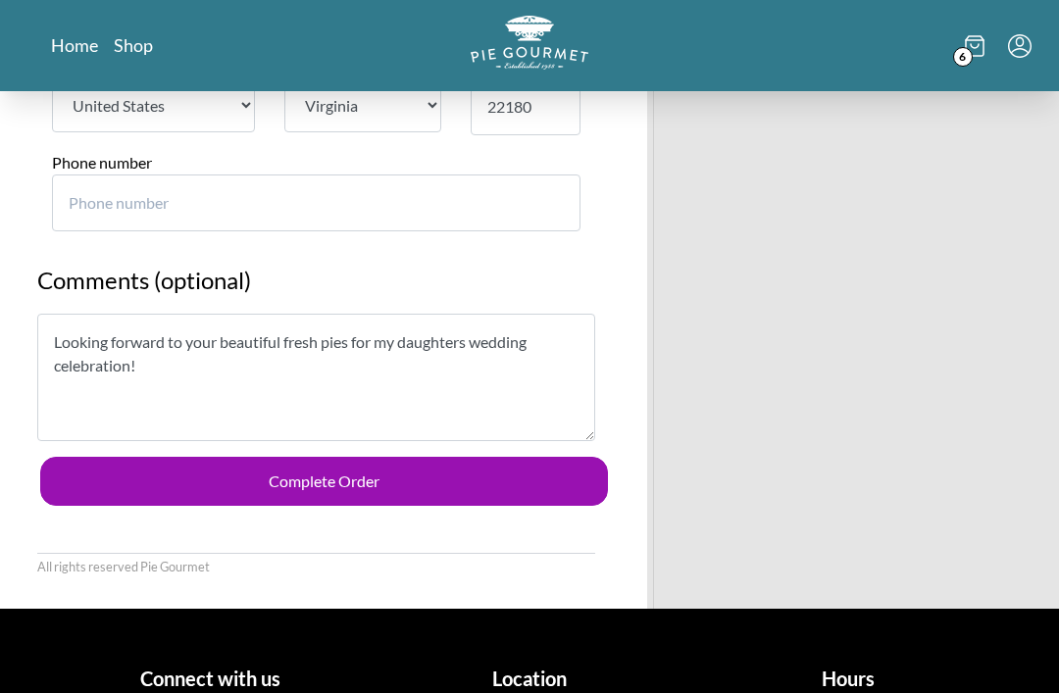
click at [378, 457] on button "Complete Order" at bounding box center [324, 481] width 568 height 49
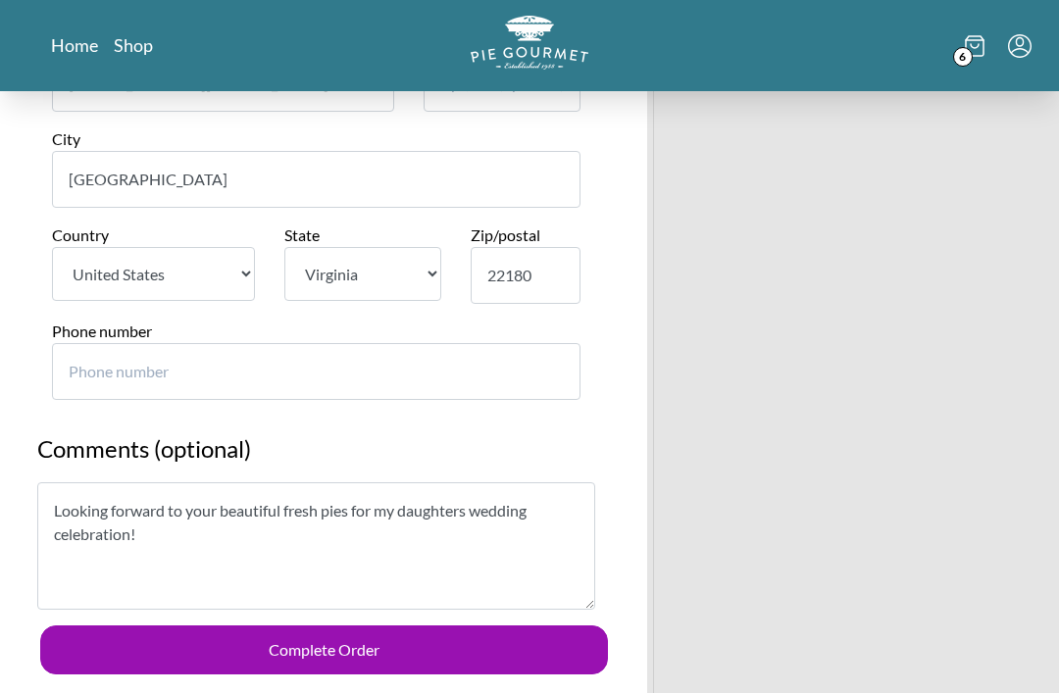
scroll to position [1384, 0]
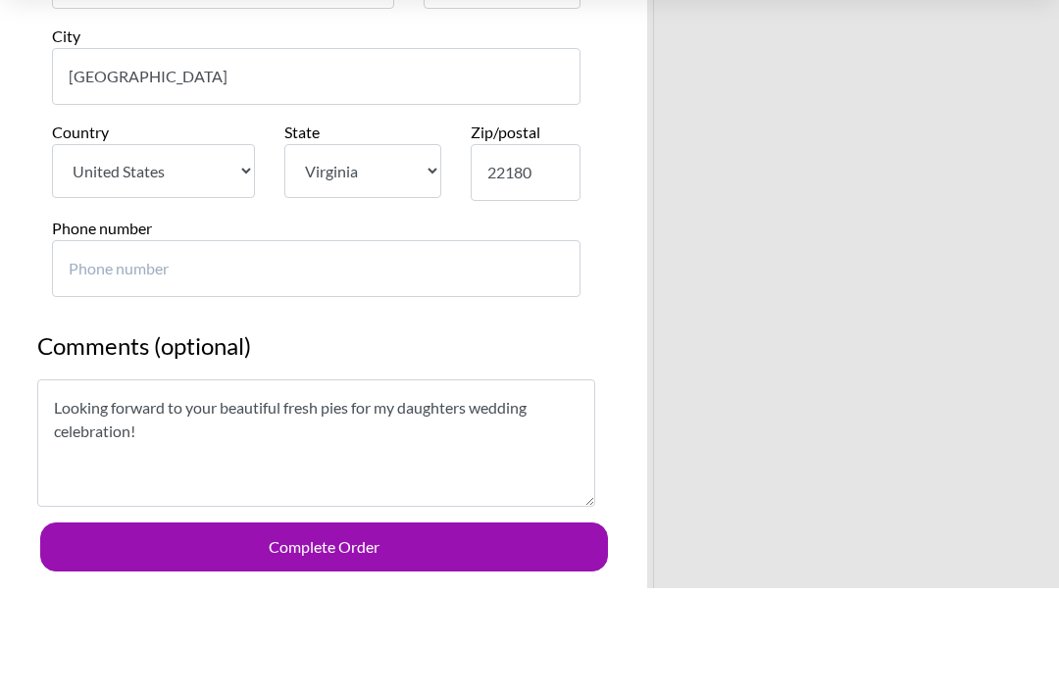
click at [262, 346] on input "Phone number" at bounding box center [316, 374] width 529 height 57
click at [324, 629] on button "Complete Order" at bounding box center [324, 653] width 568 height 49
click at [73, 346] on input "Phone number" at bounding box center [316, 374] width 529 height 57
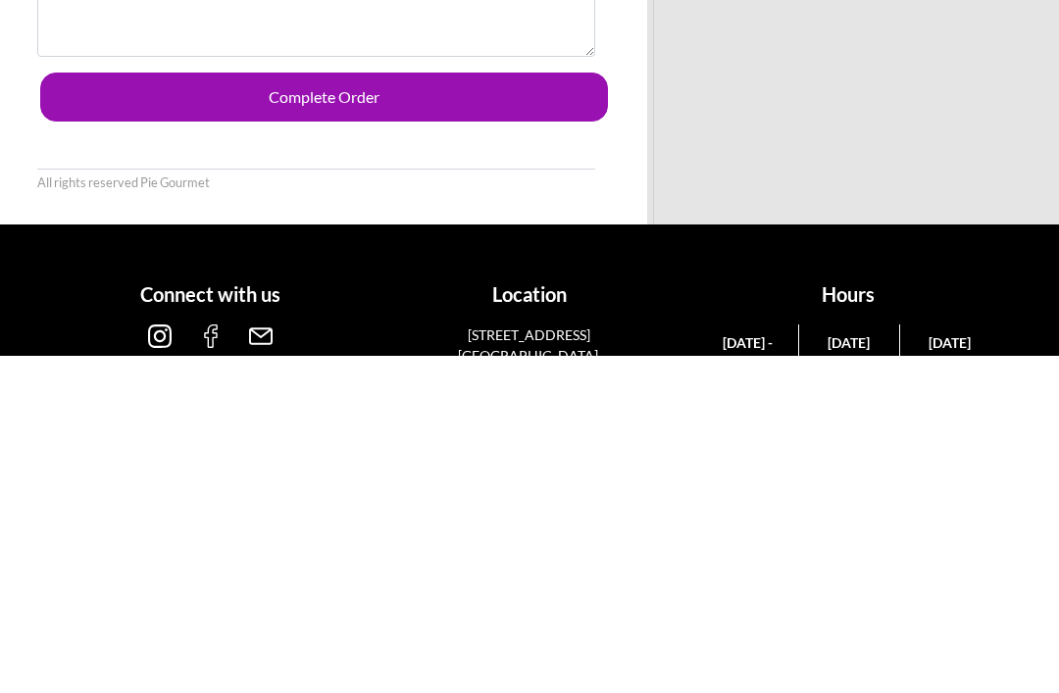
scroll to position [1638, 0]
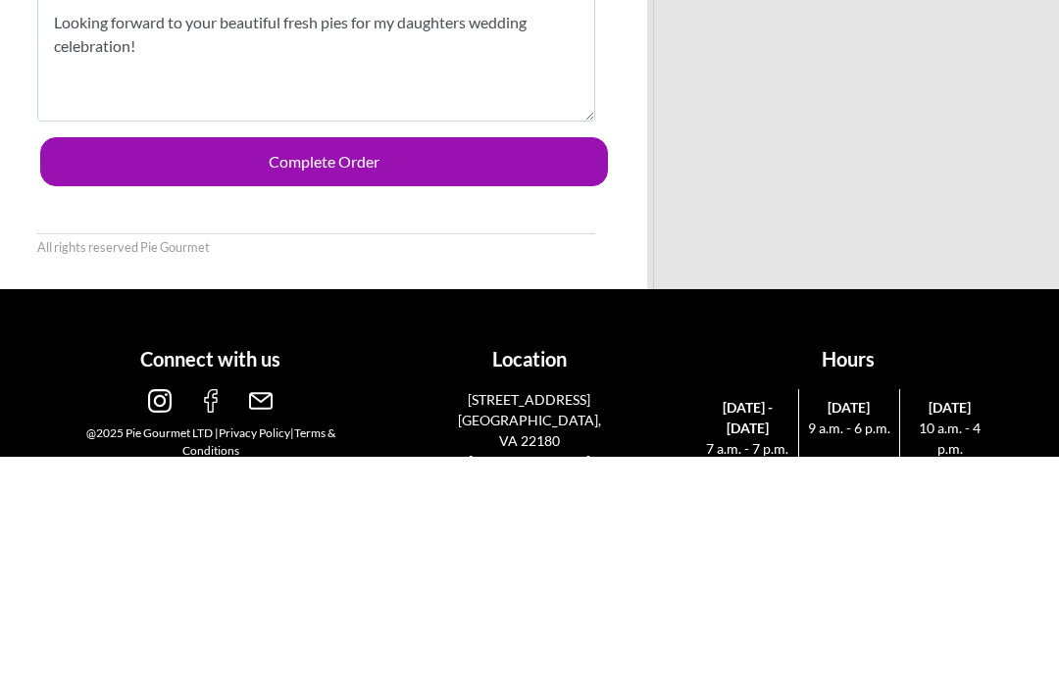
click at [512, 375] on button "Complete Order" at bounding box center [324, 399] width 568 height 49
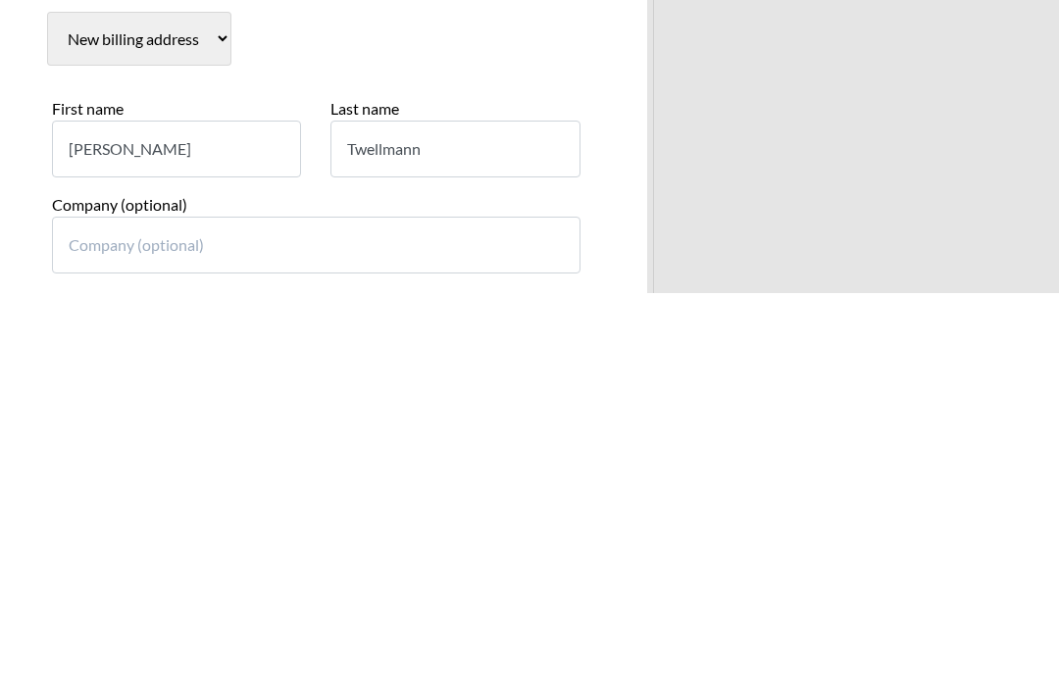
scroll to position [732, 0]
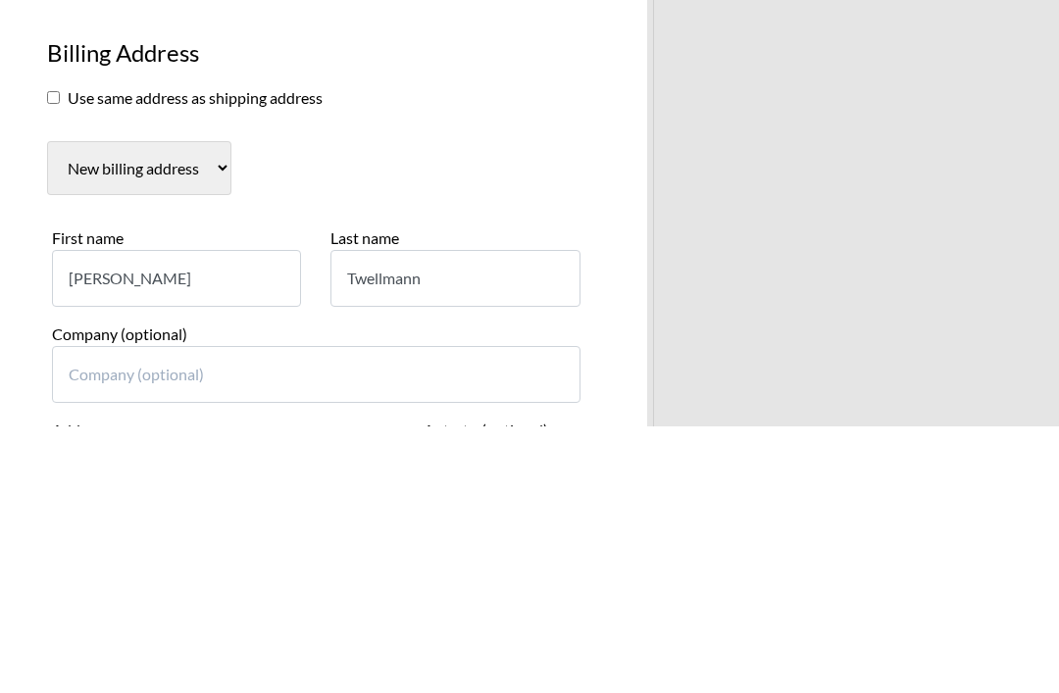
click at [47, 359] on input "checkbox" at bounding box center [53, 365] width 13 height 13
checkbox input "true"
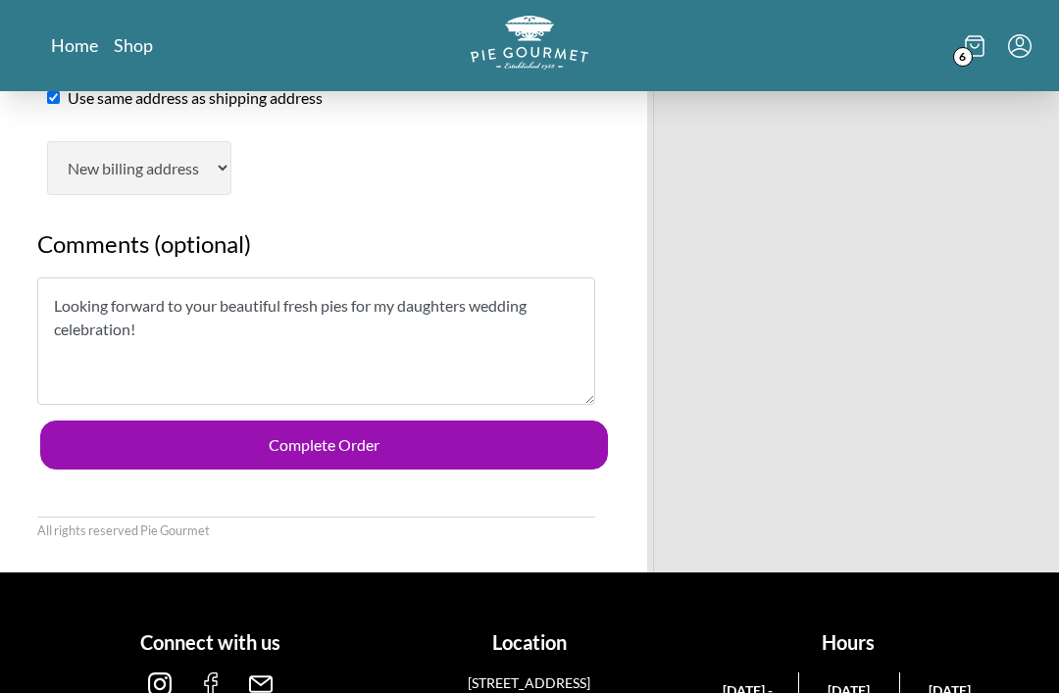
click at [307, 422] on button "Complete Order" at bounding box center [324, 445] width 568 height 49
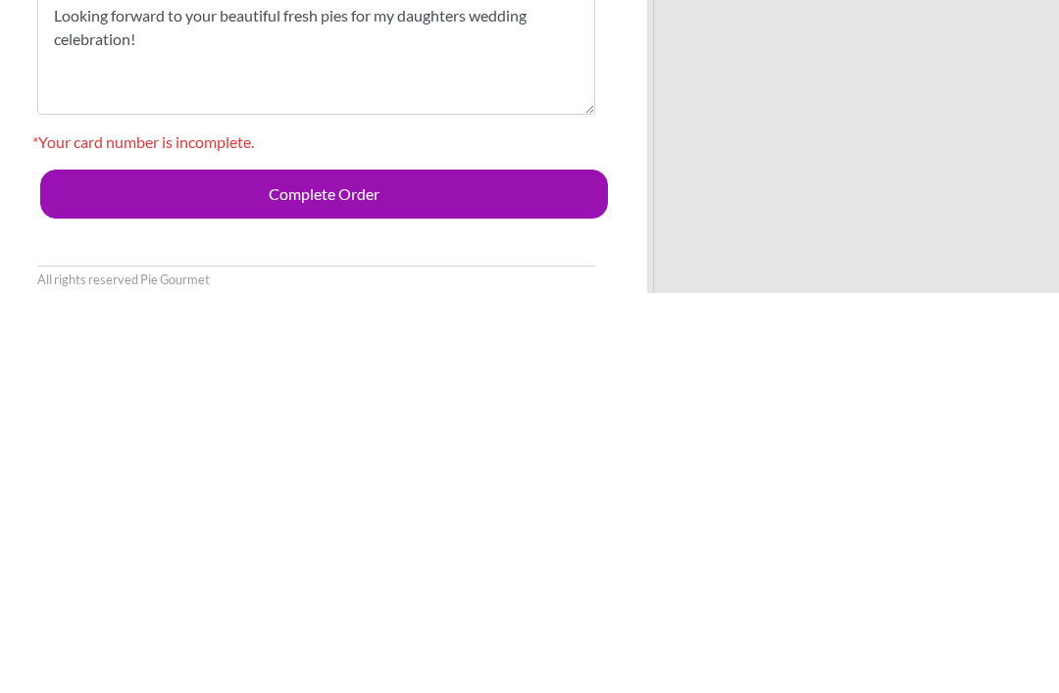
scroll to position [899, 0]
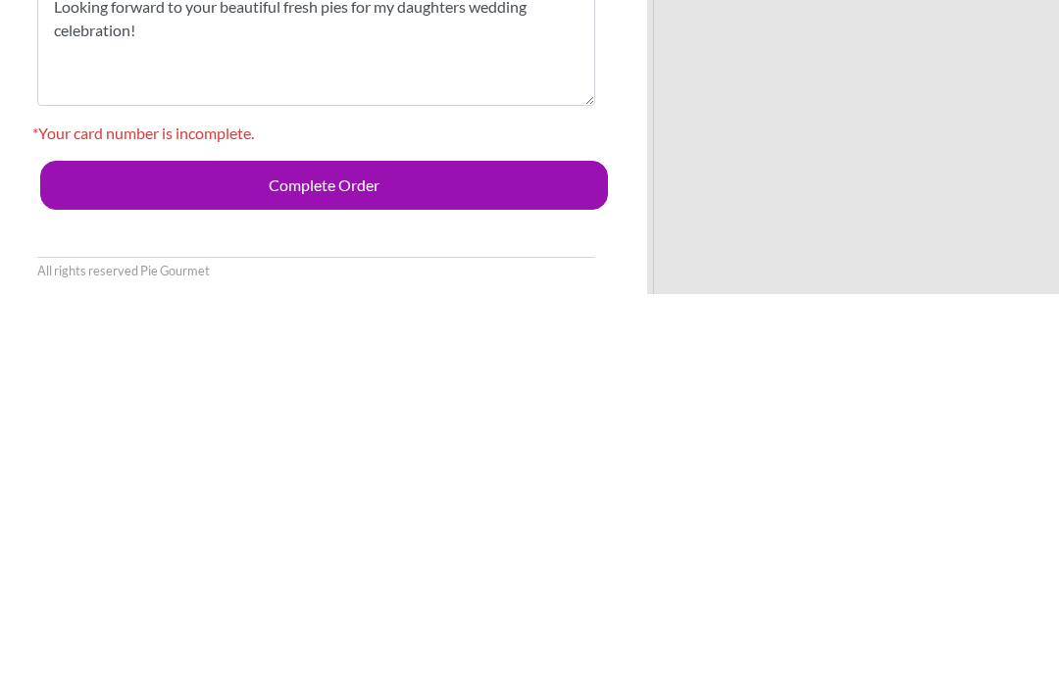
click at [103, 560] on button "Complete Order" at bounding box center [324, 584] width 568 height 49
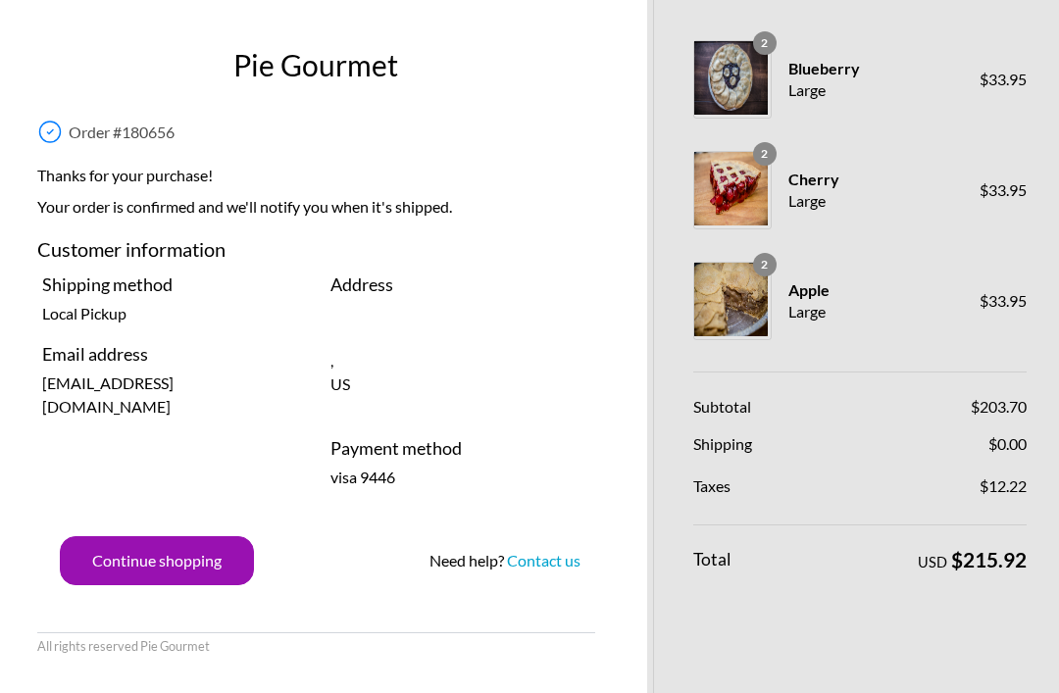
scroll to position [63, 0]
